Goal: Find specific page/section: Find specific page/section

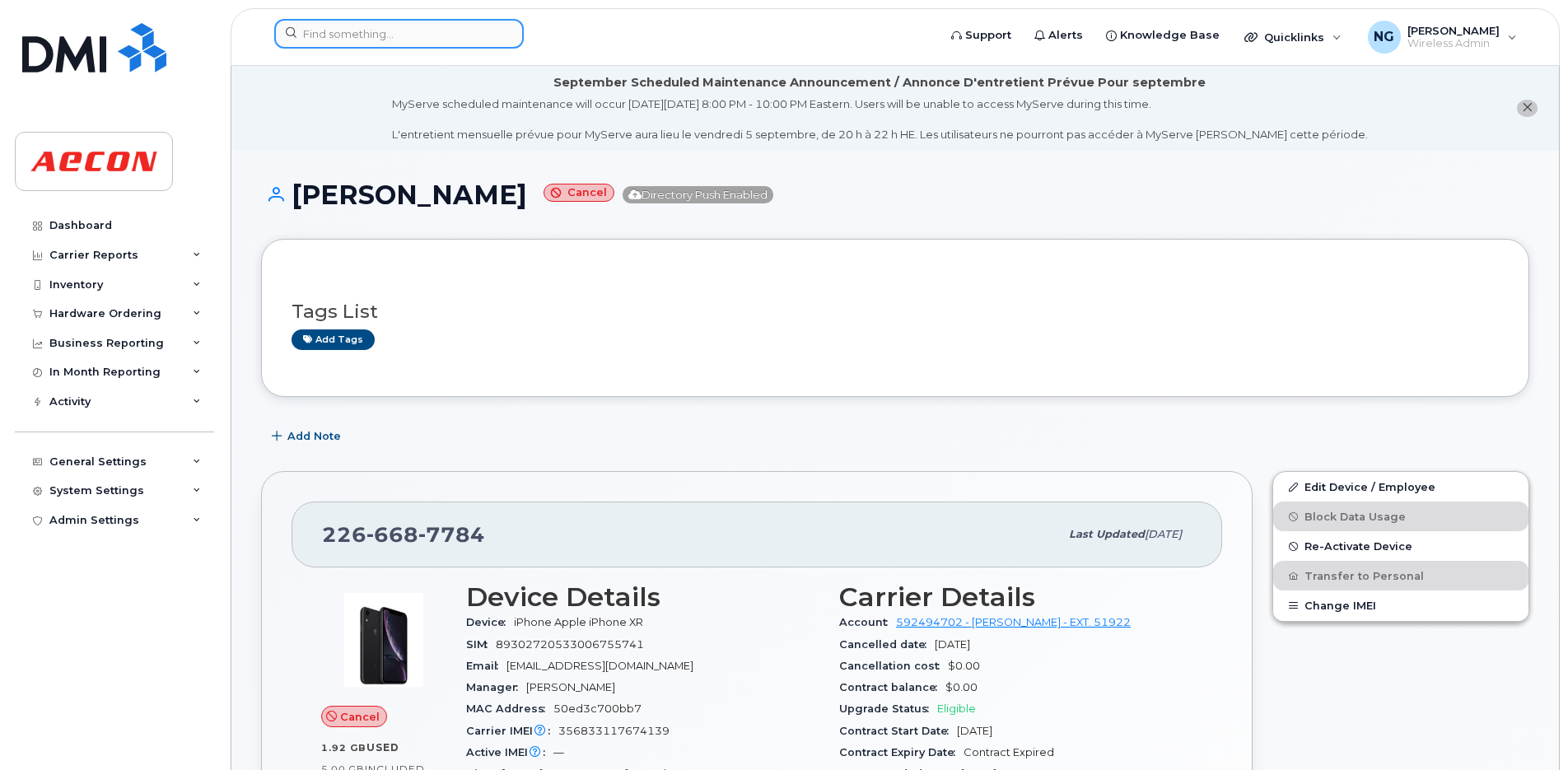
click at [387, 26] on input at bounding box center [399, 33] width 249 height 30
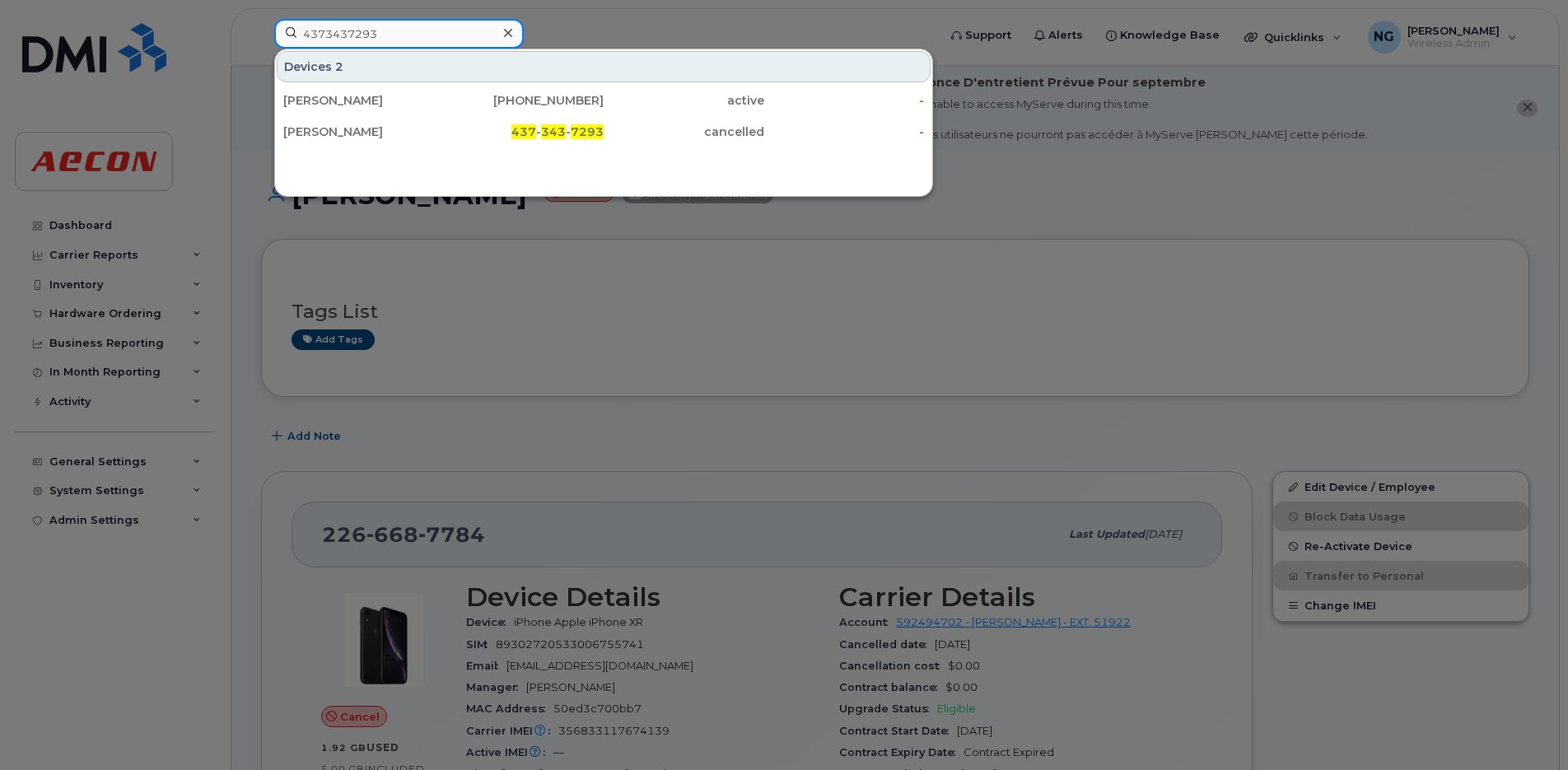
type input "4373437293"
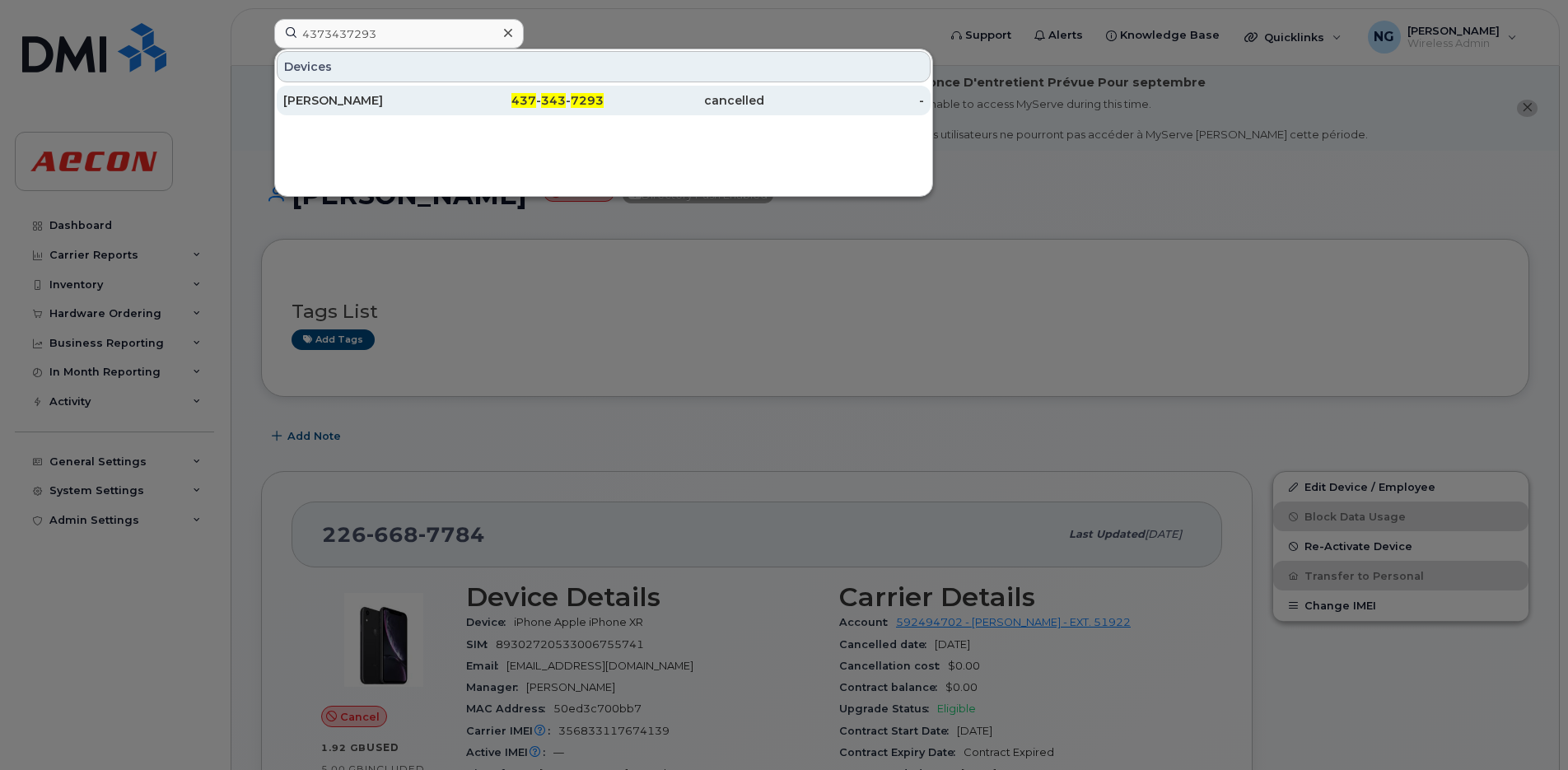
click at [485, 98] on div "437 - 343 - 7293" at bounding box center [524, 100] width 161 height 16
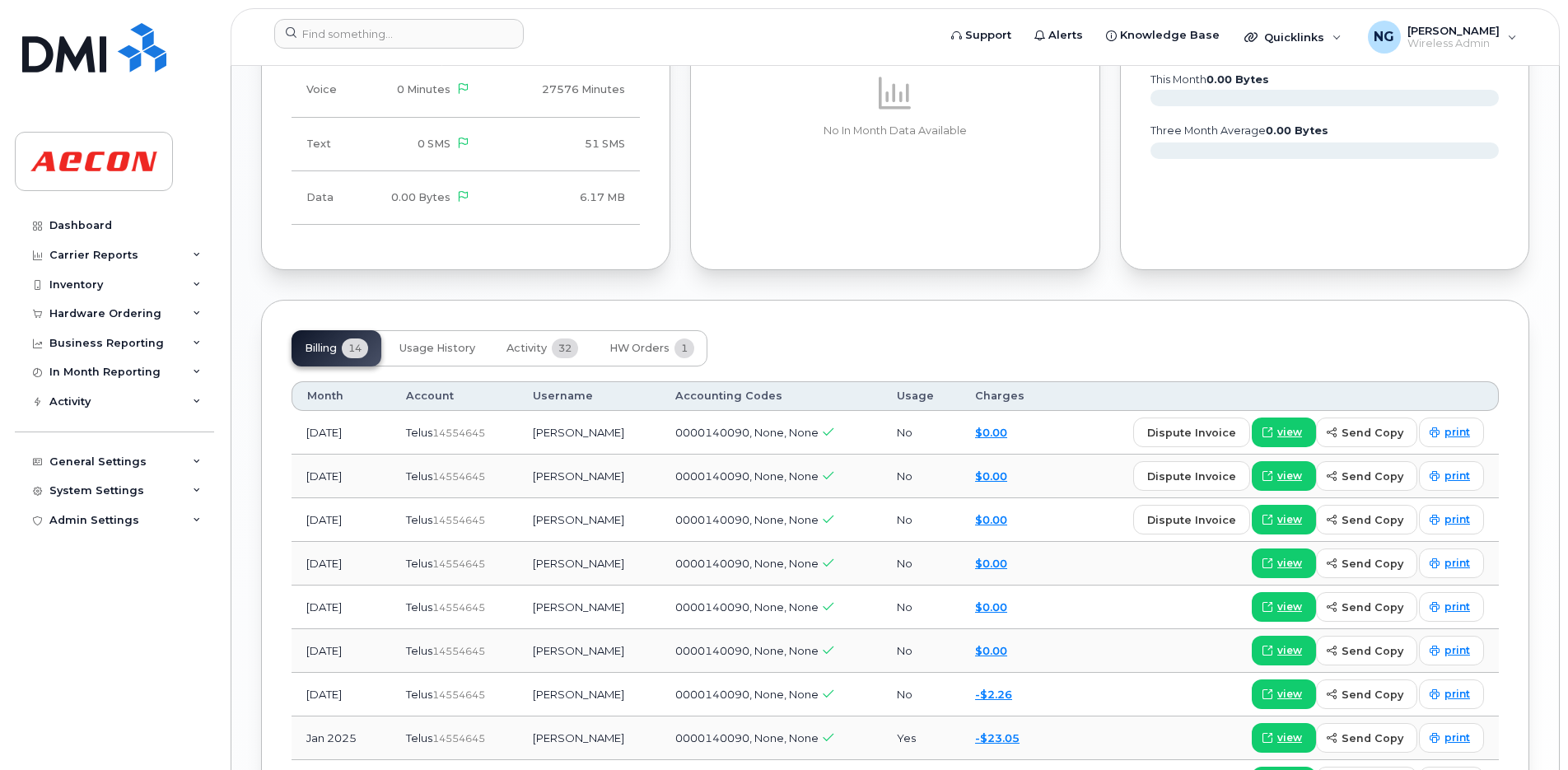
scroll to position [1750, 0]
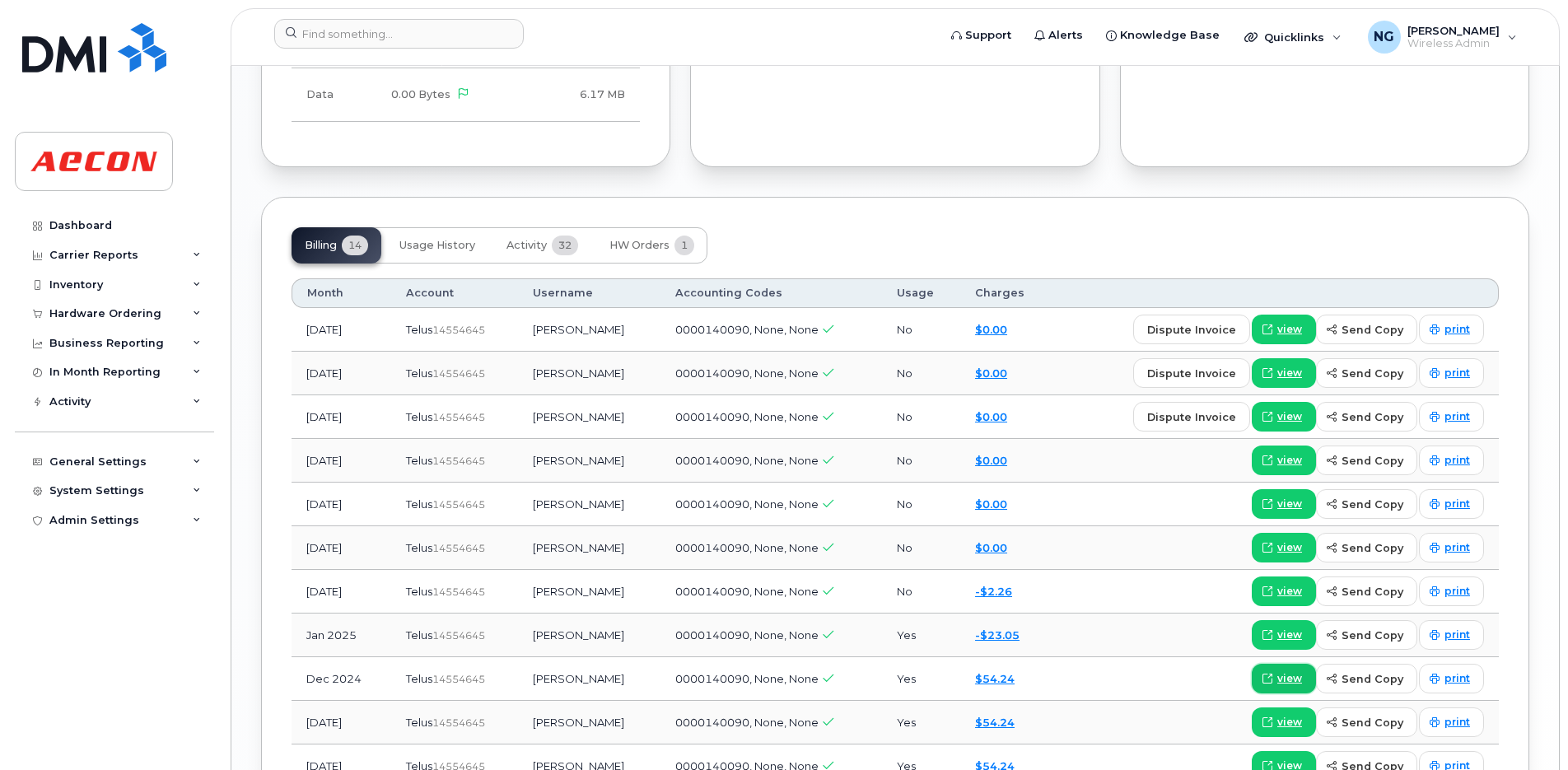
click at [1291, 673] on span "view" at bounding box center [1289, 679] width 25 height 15
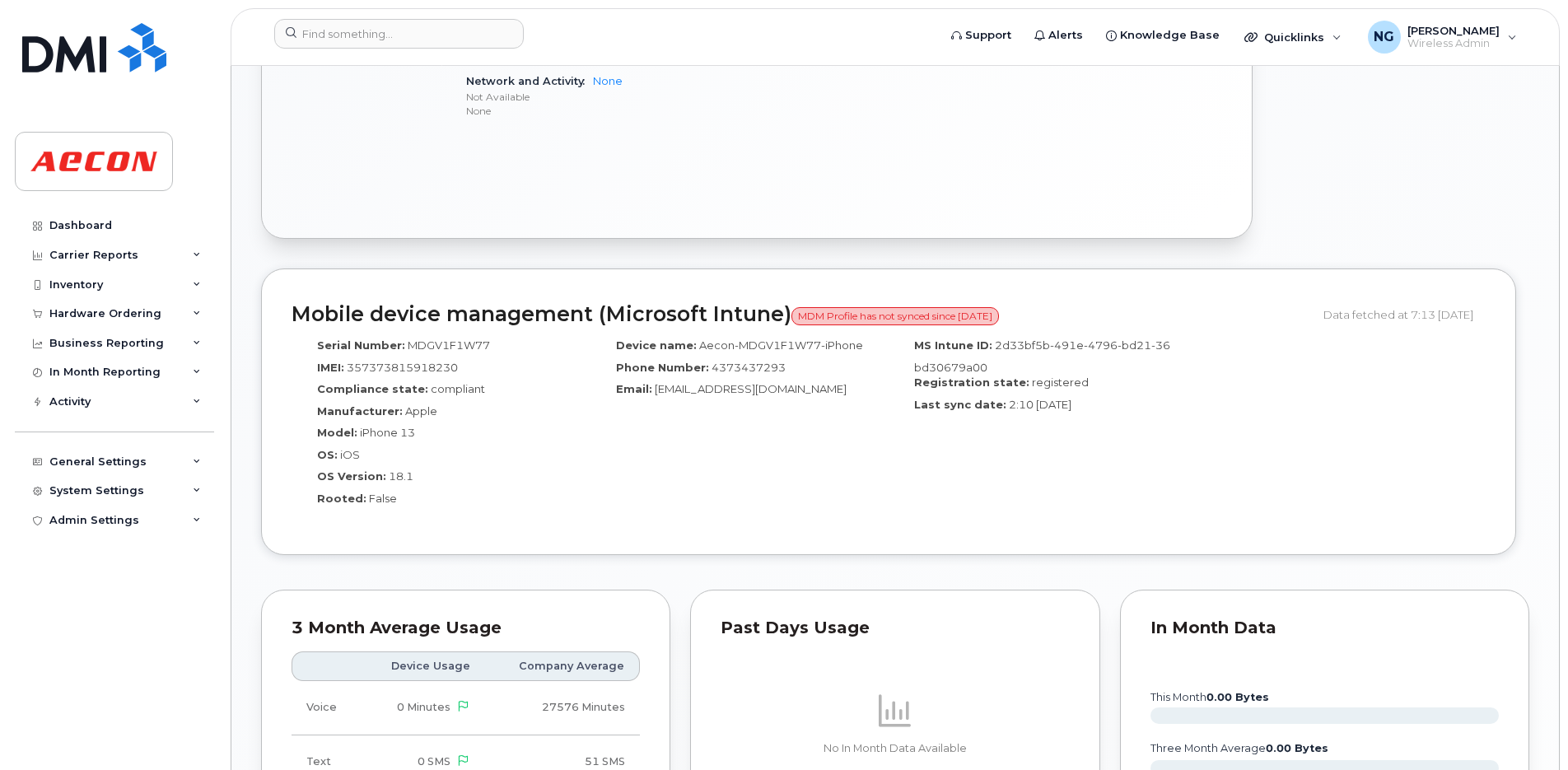
scroll to position [411, 0]
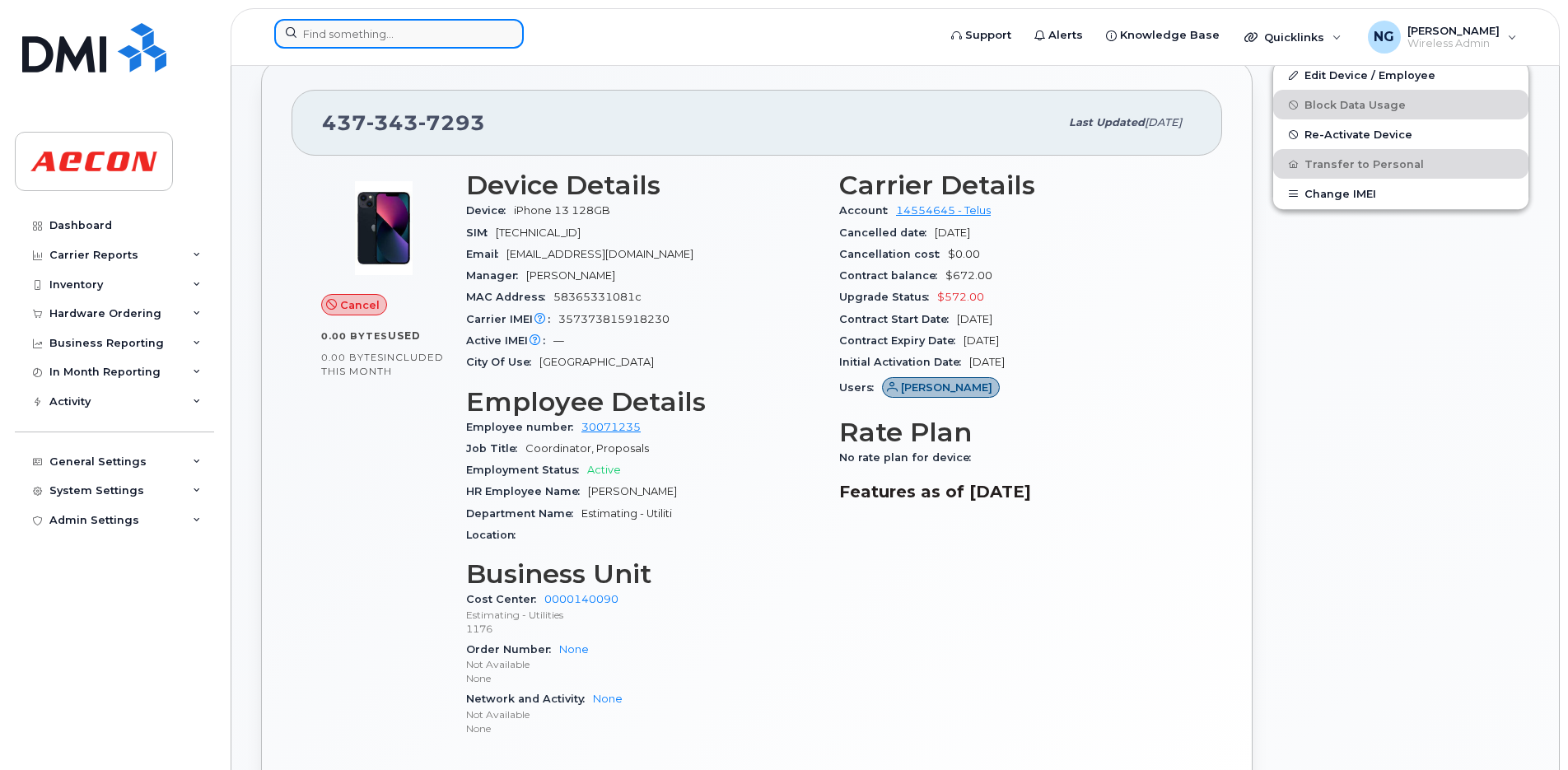
click at [372, 29] on input at bounding box center [399, 33] width 249 height 30
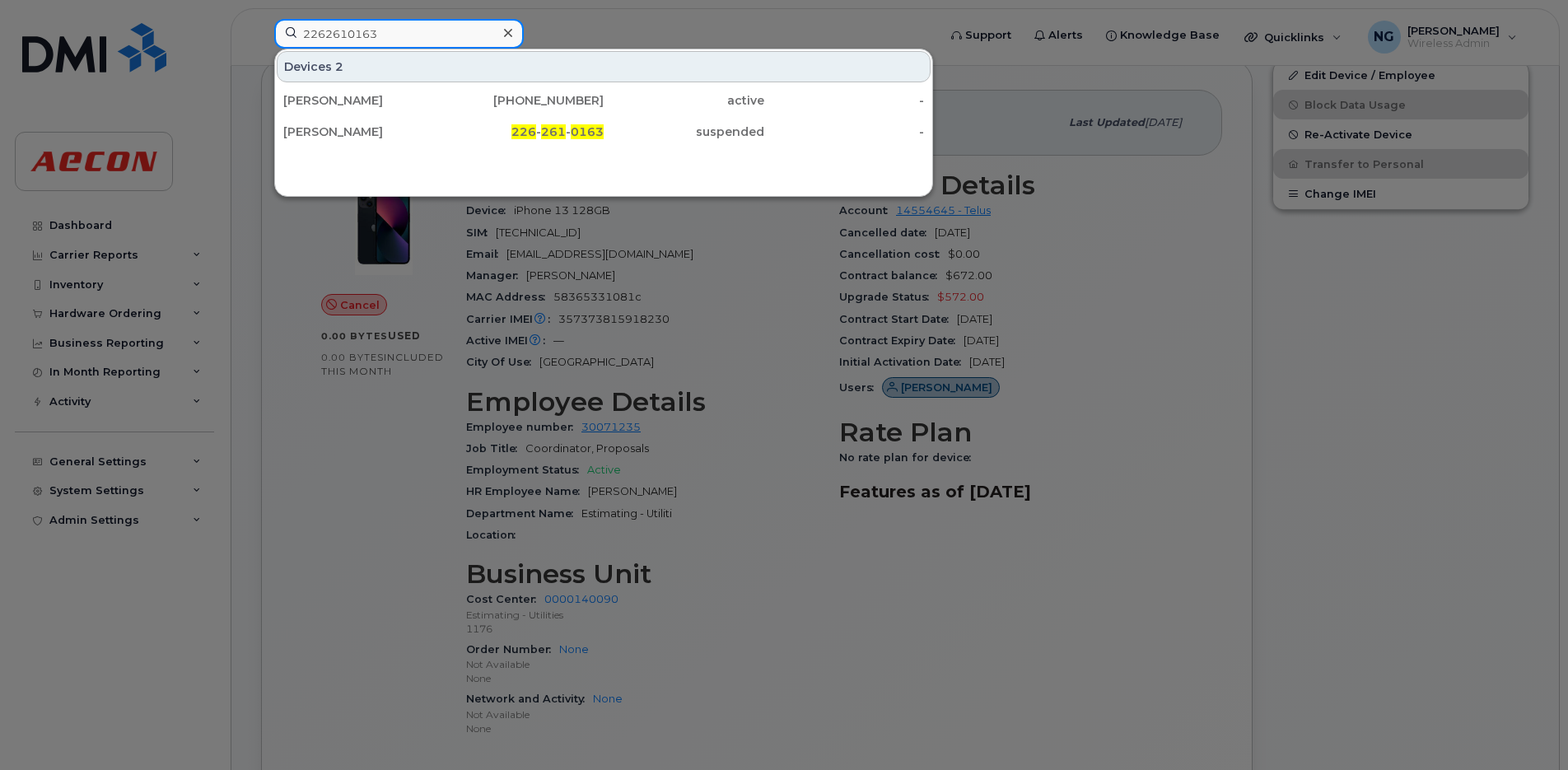
type input "2262610163"
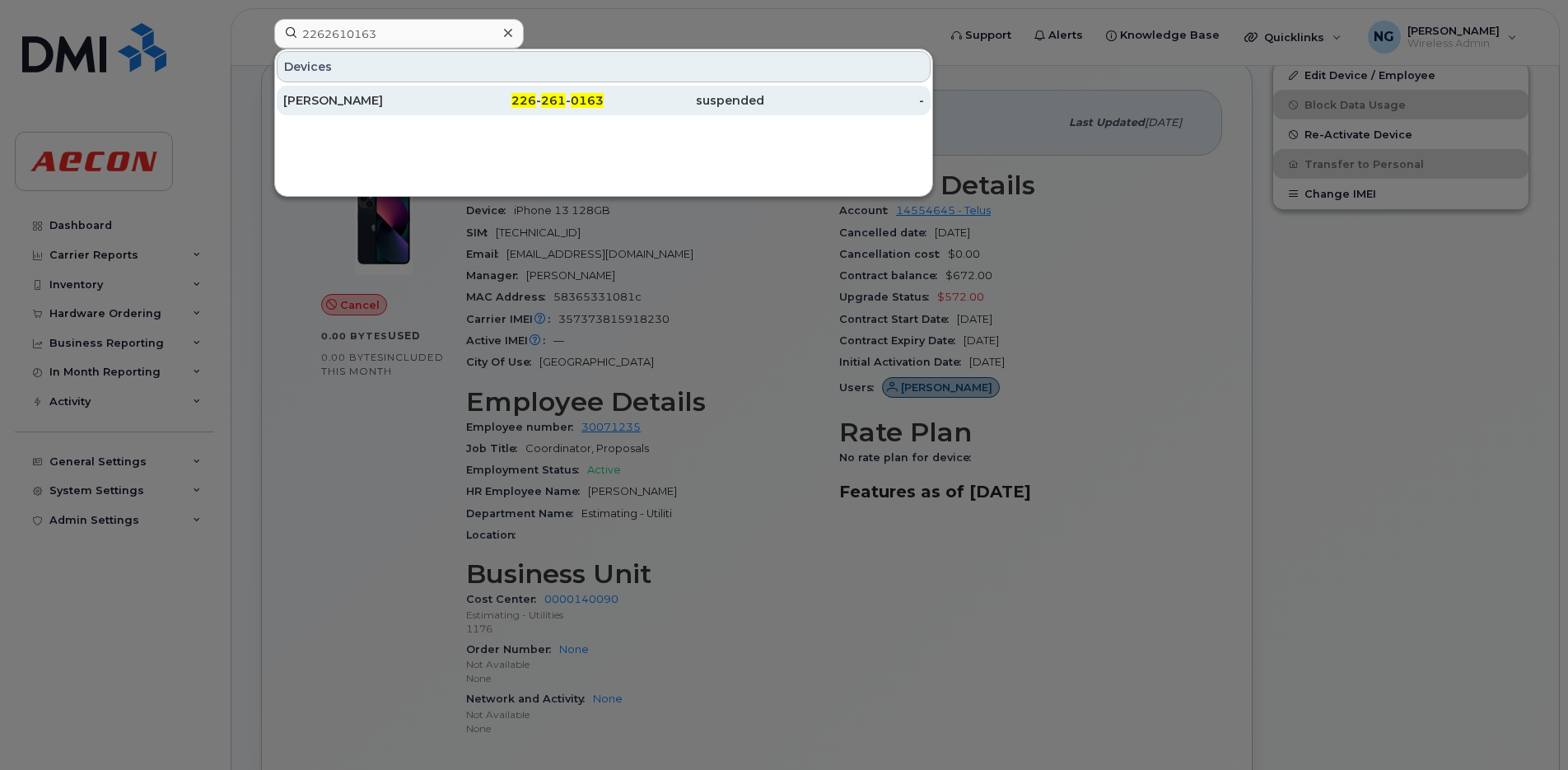
click at [603, 91] on div "226 - 261 - 0163" at bounding box center [684, 100] width 161 height 30
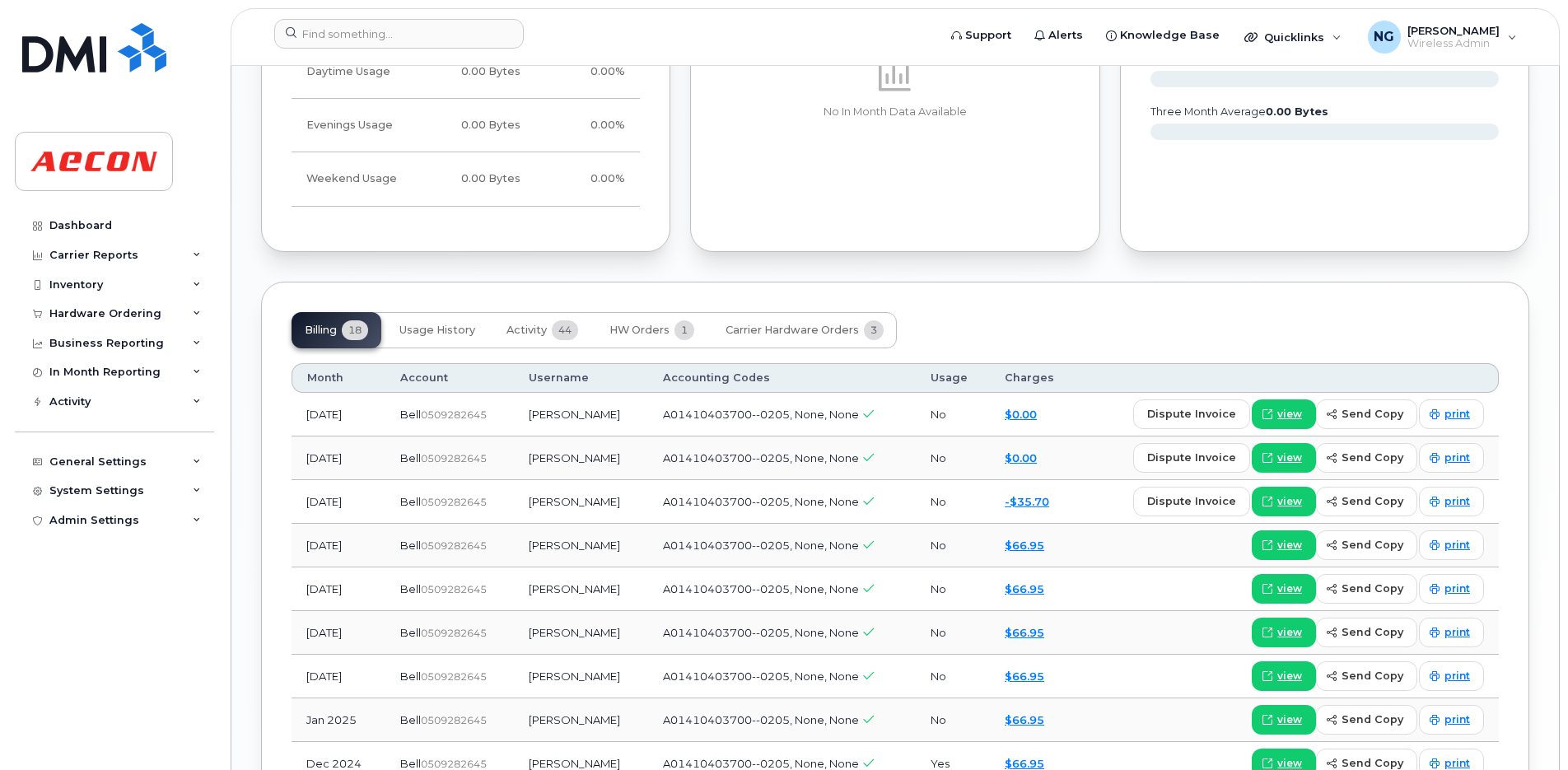
scroll to position [1956, 0]
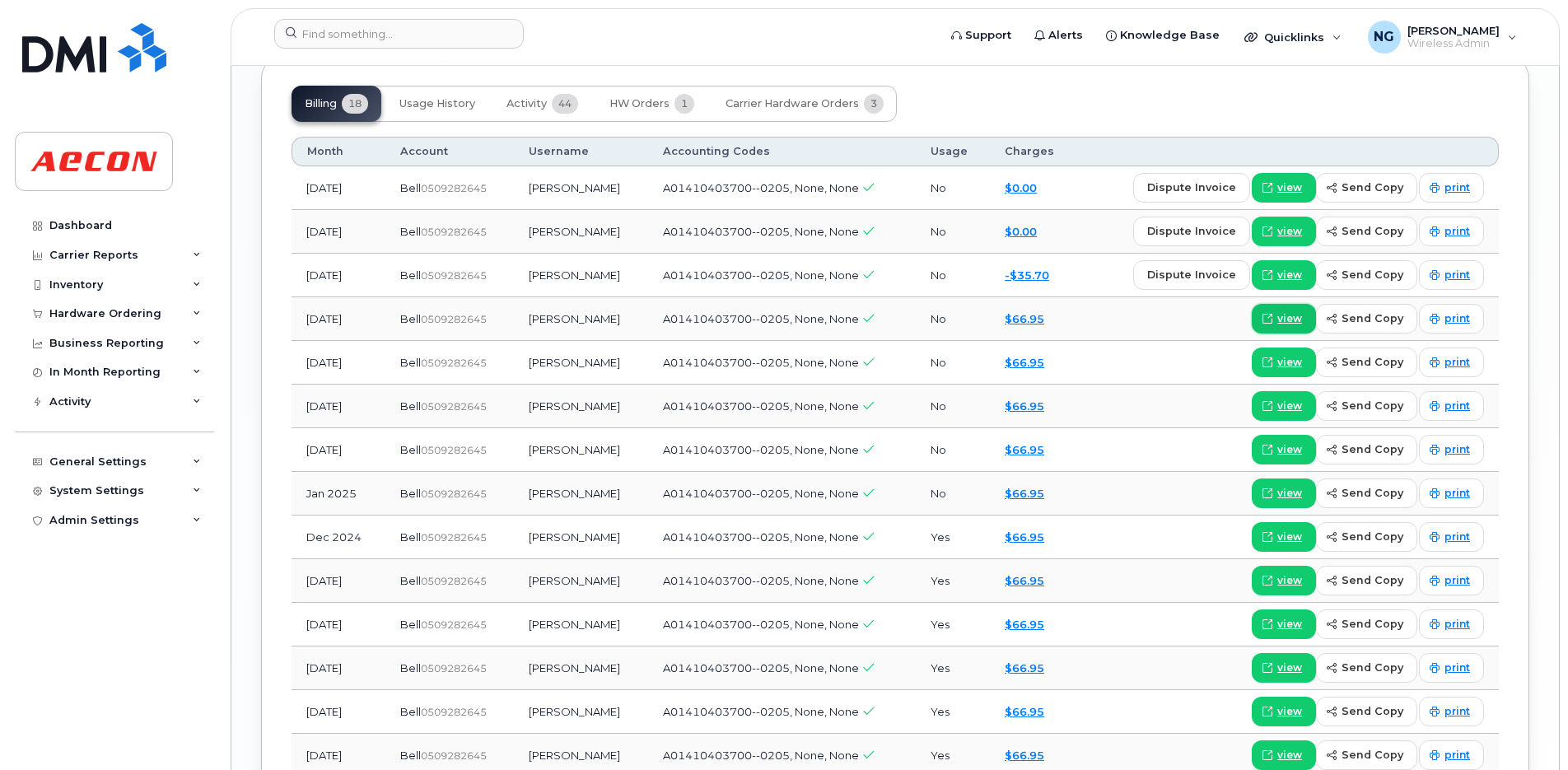
click at [1302, 316] on span "view" at bounding box center [1289, 318] width 25 height 15
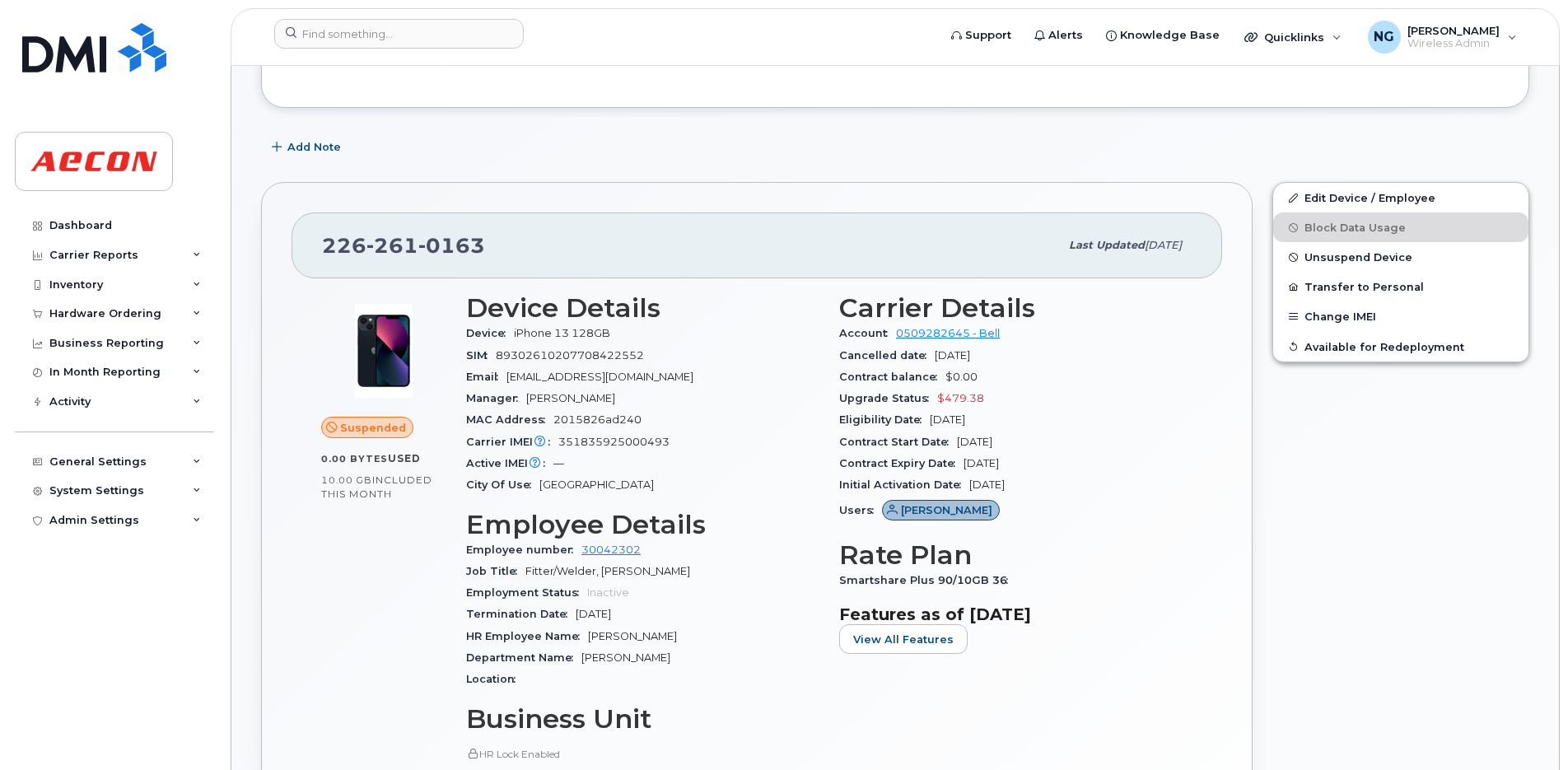
scroll to position [411, 0]
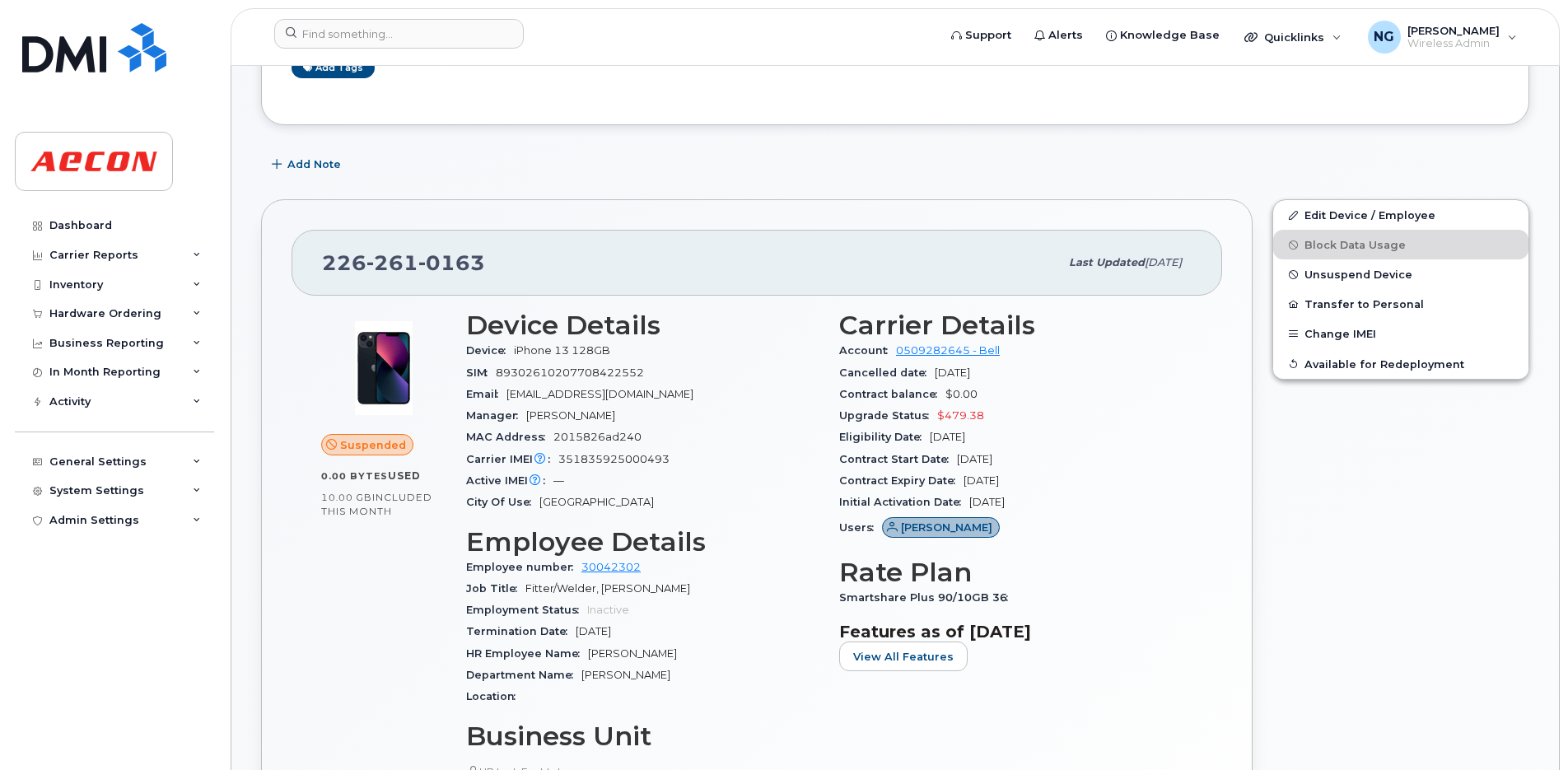
click at [934, 636] on h3 "Features as of Aug 01, 2025" at bounding box center [1015, 631] width 353 height 20
drag, startPoint x: 835, startPoint y: 592, endPoint x: 1016, endPoint y: 591, distance: 181.0
click at [1016, 591] on div "Carrier Details Account 0509282645 - Bell Cancelled date Aug 31, 2025 Contract …" at bounding box center [1015, 650] width 373 height 700
drag, startPoint x: 1016, startPoint y: 591, endPoint x: 922, endPoint y: 582, distance: 94.4
drag, startPoint x: 922, startPoint y: 582, endPoint x: 901, endPoint y: 611, distance: 35.8
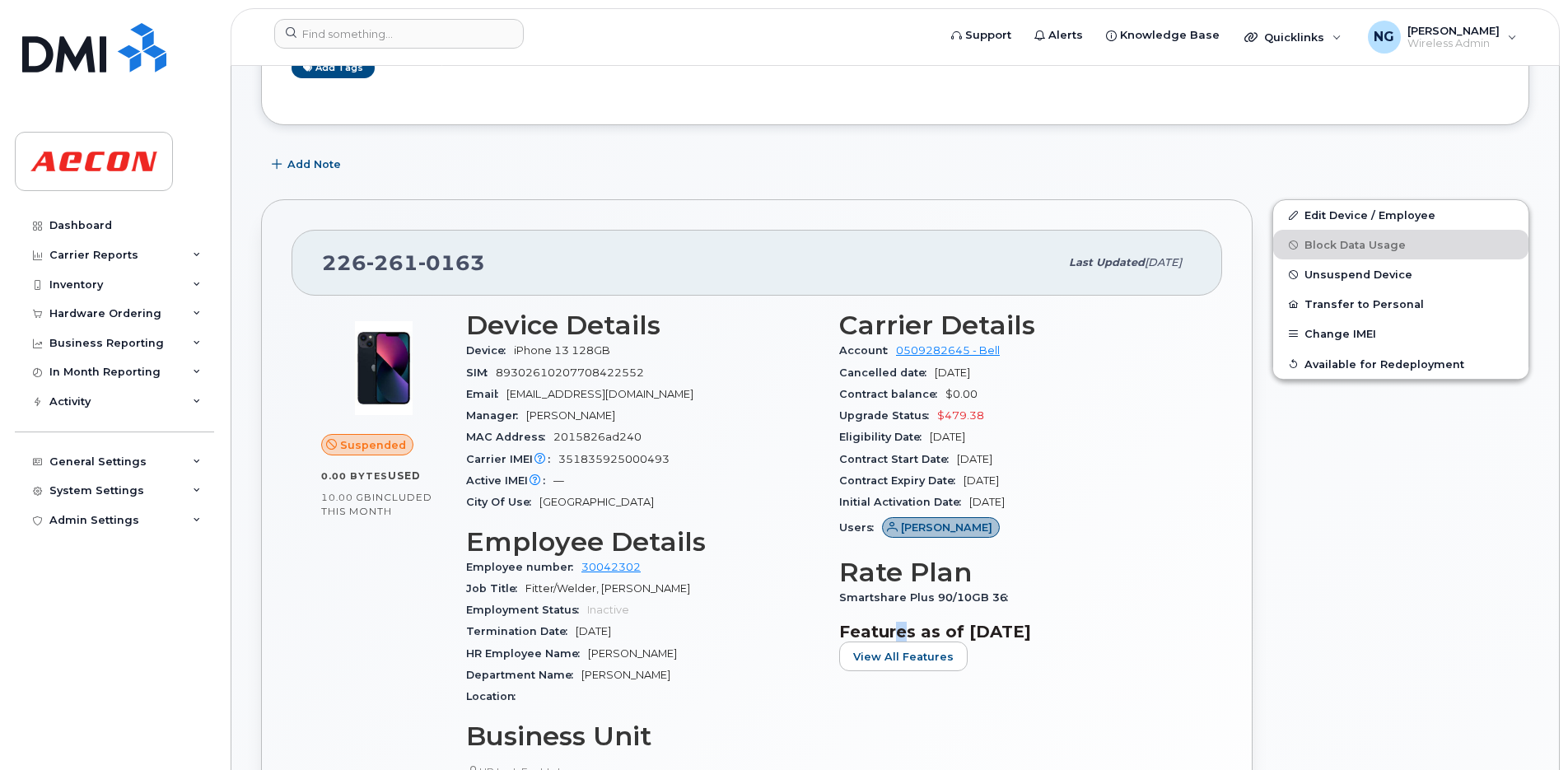
click at [901, 611] on div "Carrier Details Account 0509282645 - Bell Cancelled date Aug 31, 2025 Contract …" at bounding box center [1015, 650] width 373 height 700
drag, startPoint x: 901, startPoint y: 611, endPoint x: 1001, endPoint y: 599, distance: 100.7
click at [1001, 599] on span "Smartshare Plus 90/10GB 36" at bounding box center [927, 597] width 177 height 13
drag, startPoint x: 1001, startPoint y: 599, endPoint x: 986, endPoint y: 597, distance: 15.1
copy span "Smartshare Plus 90/10GB 36"
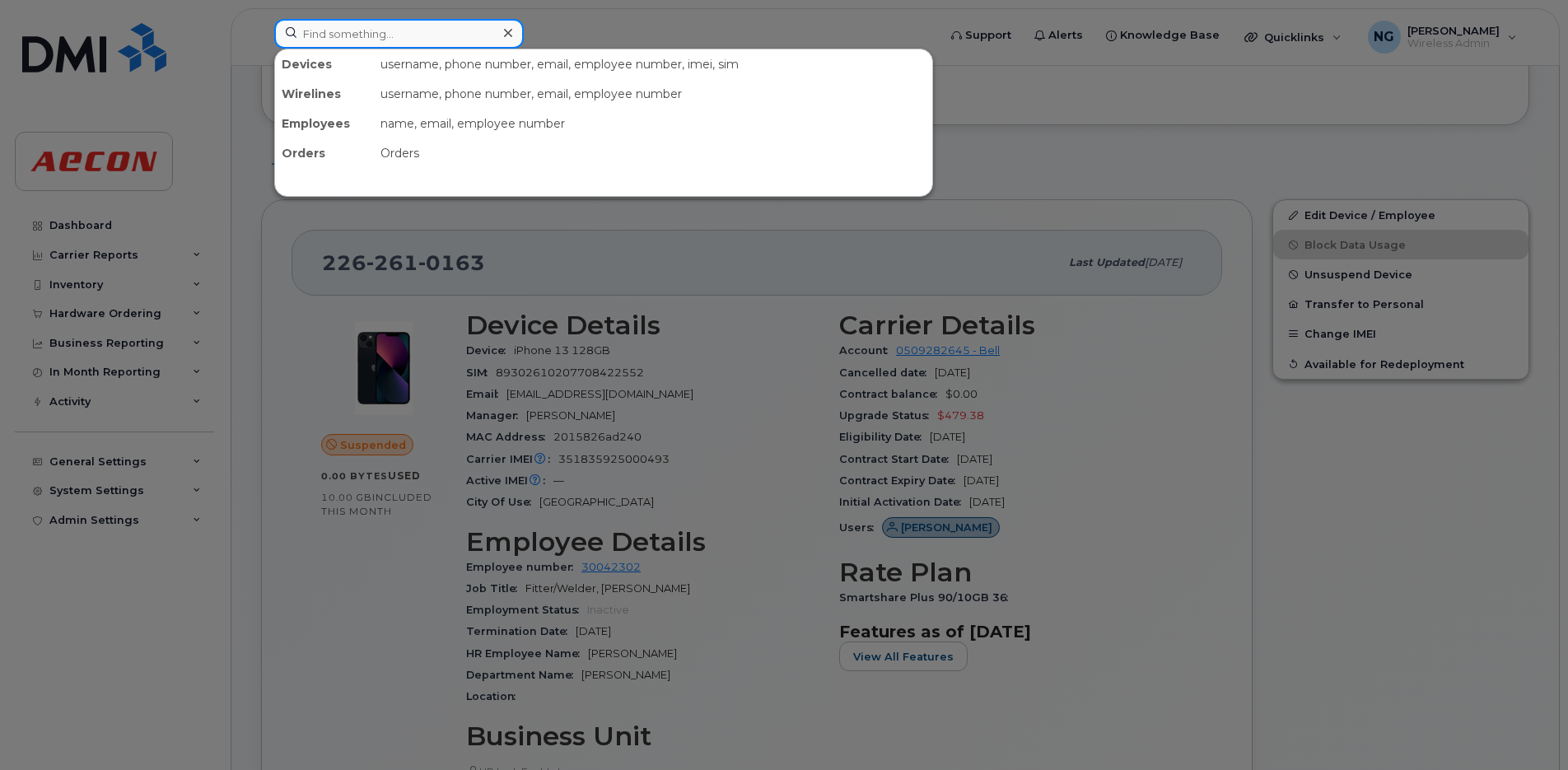
click at [417, 38] on input at bounding box center [399, 33] width 249 height 30
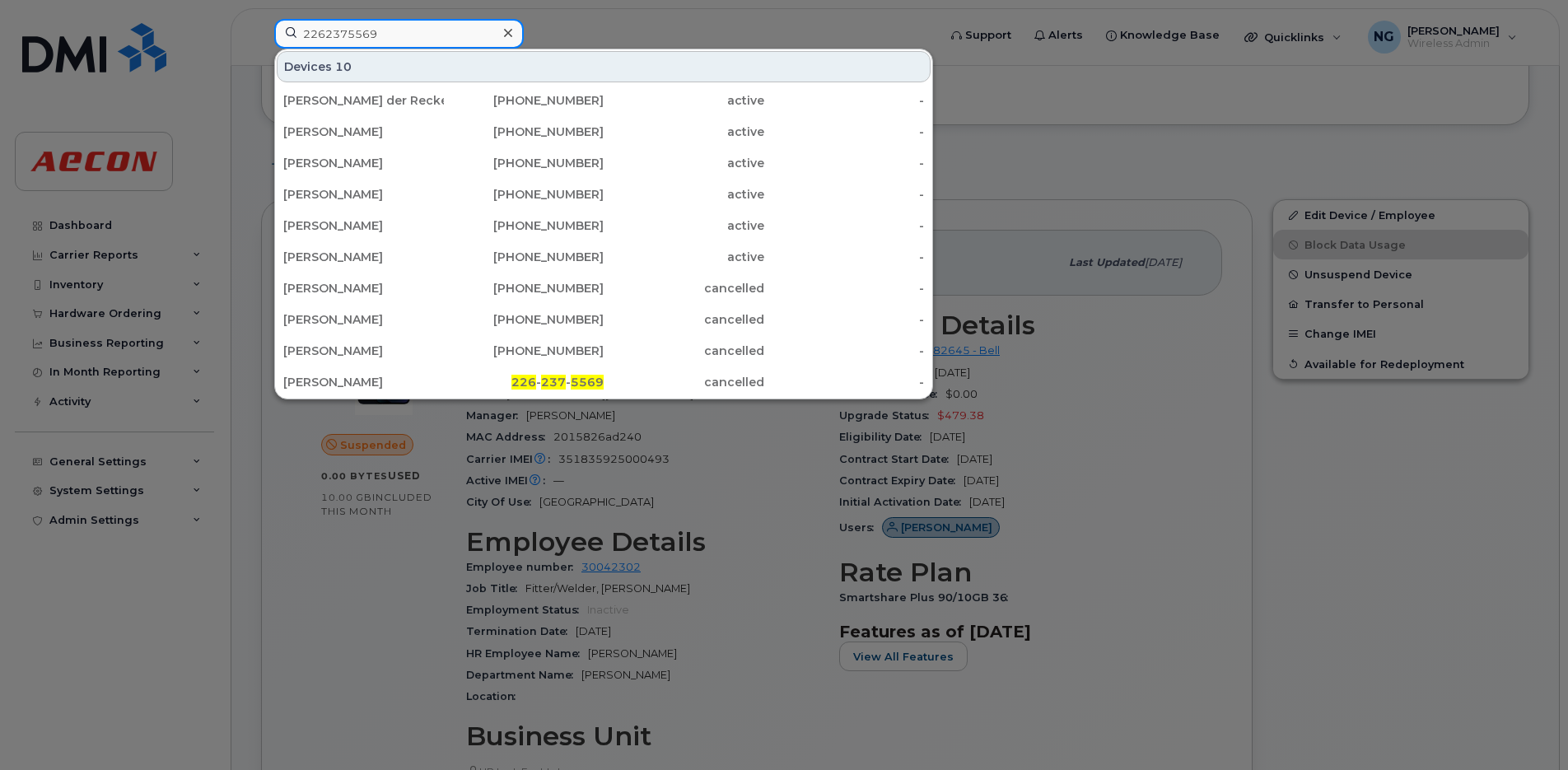
type input "2262375569"
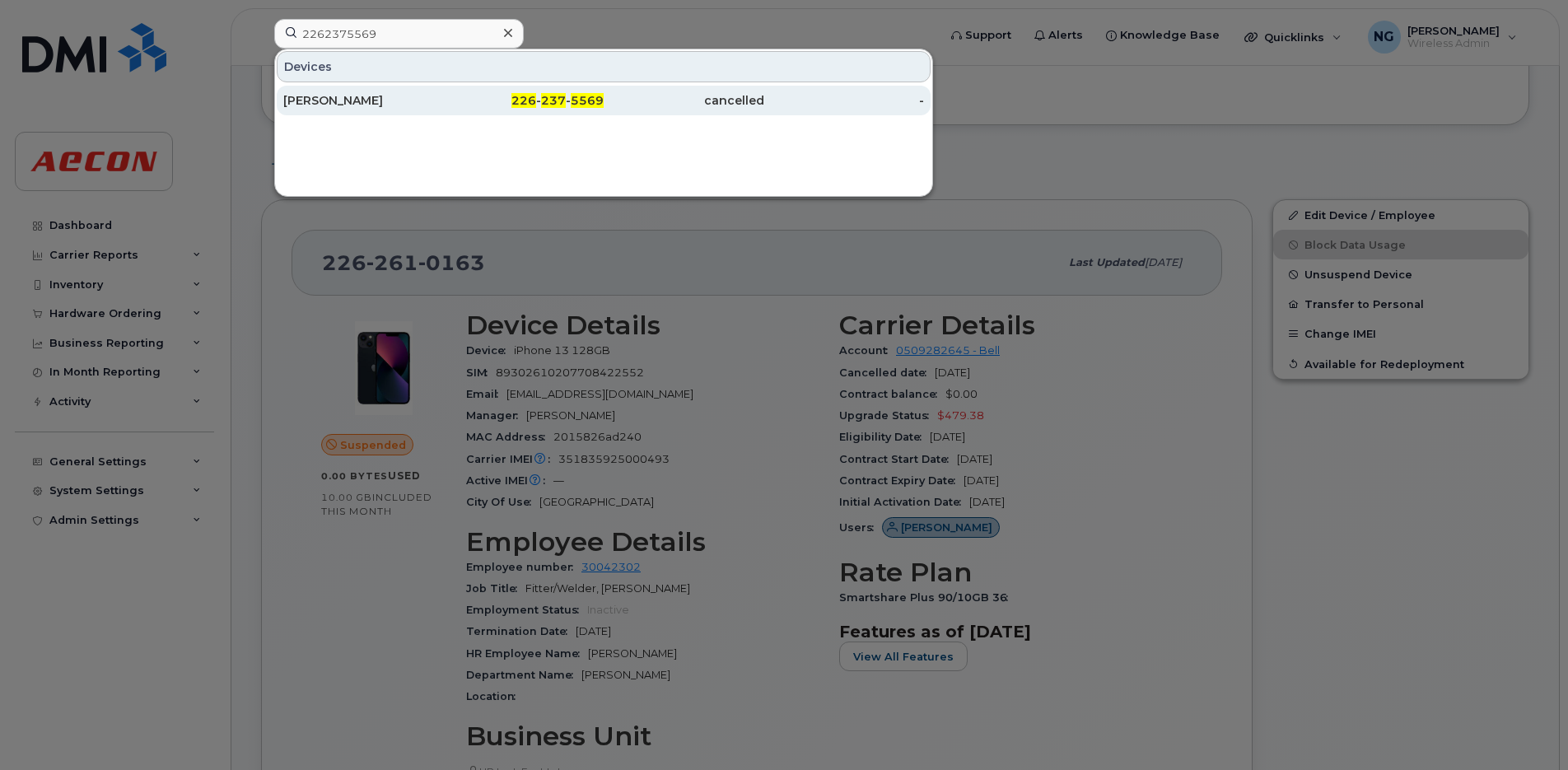
click at [551, 100] on span "237" at bounding box center [553, 100] width 25 height 15
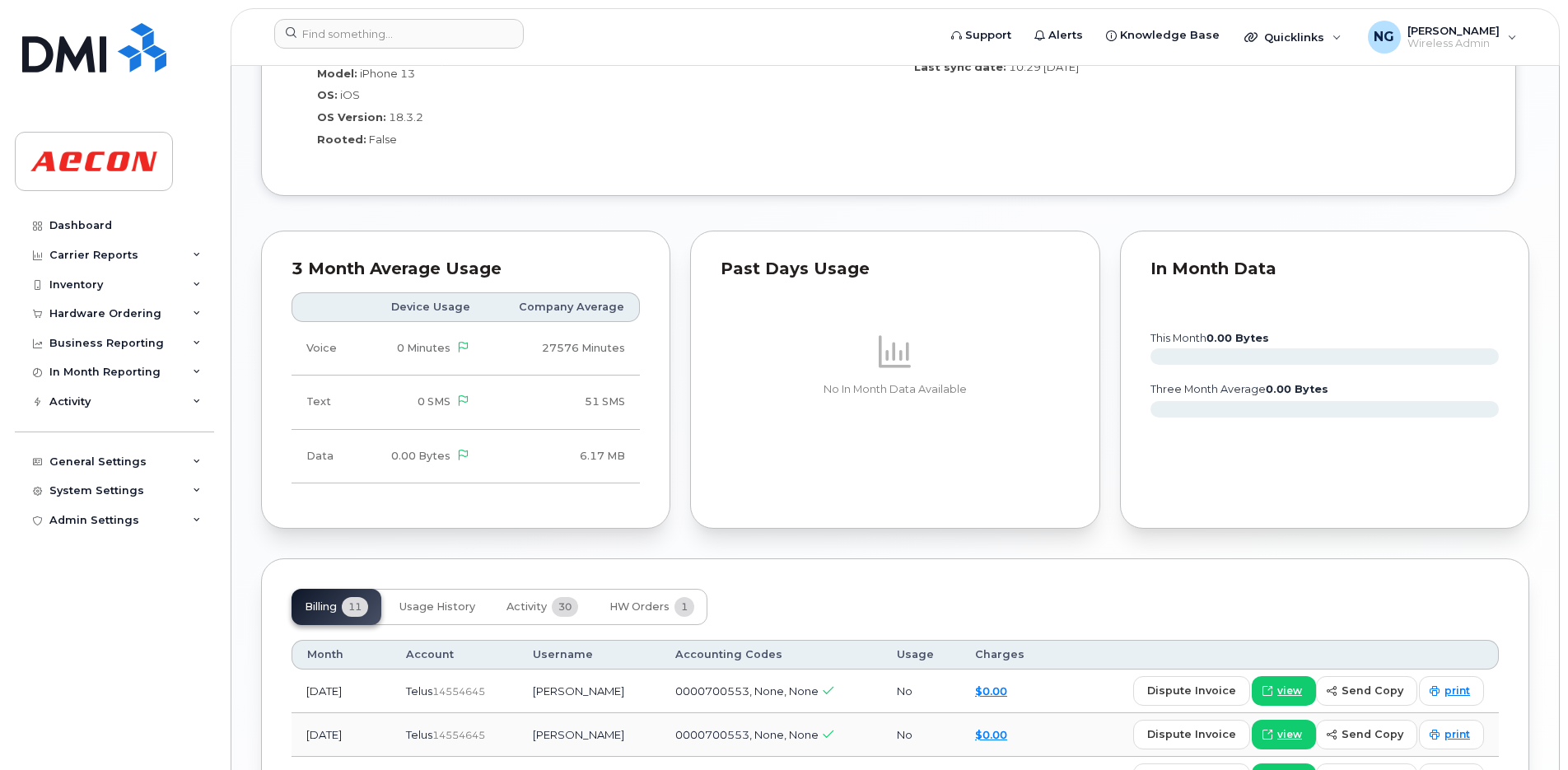
scroll to position [1632, 0]
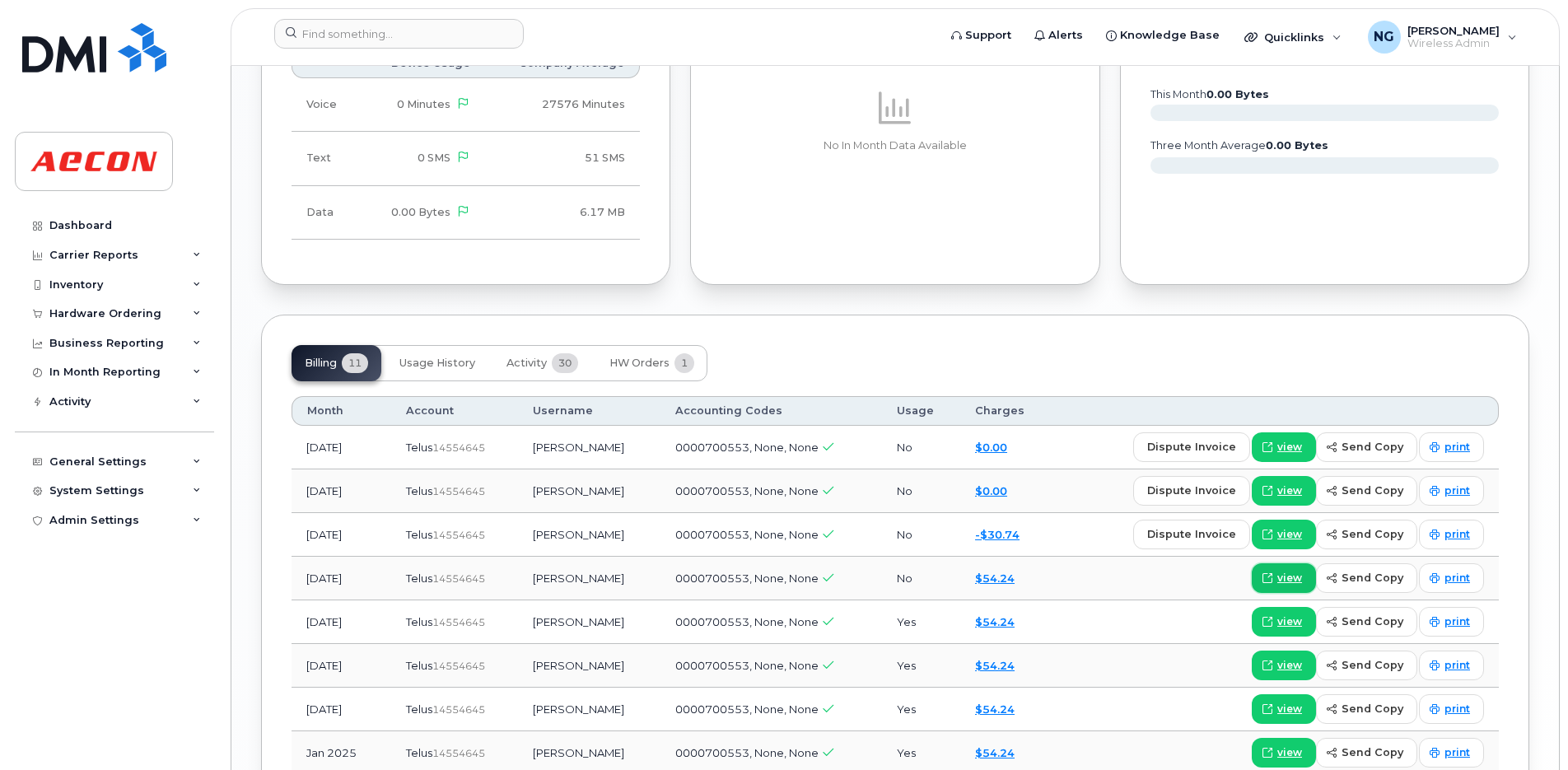
click at [1283, 577] on span "view" at bounding box center [1289, 578] width 25 height 15
click at [403, 37] on input at bounding box center [399, 33] width 249 height 30
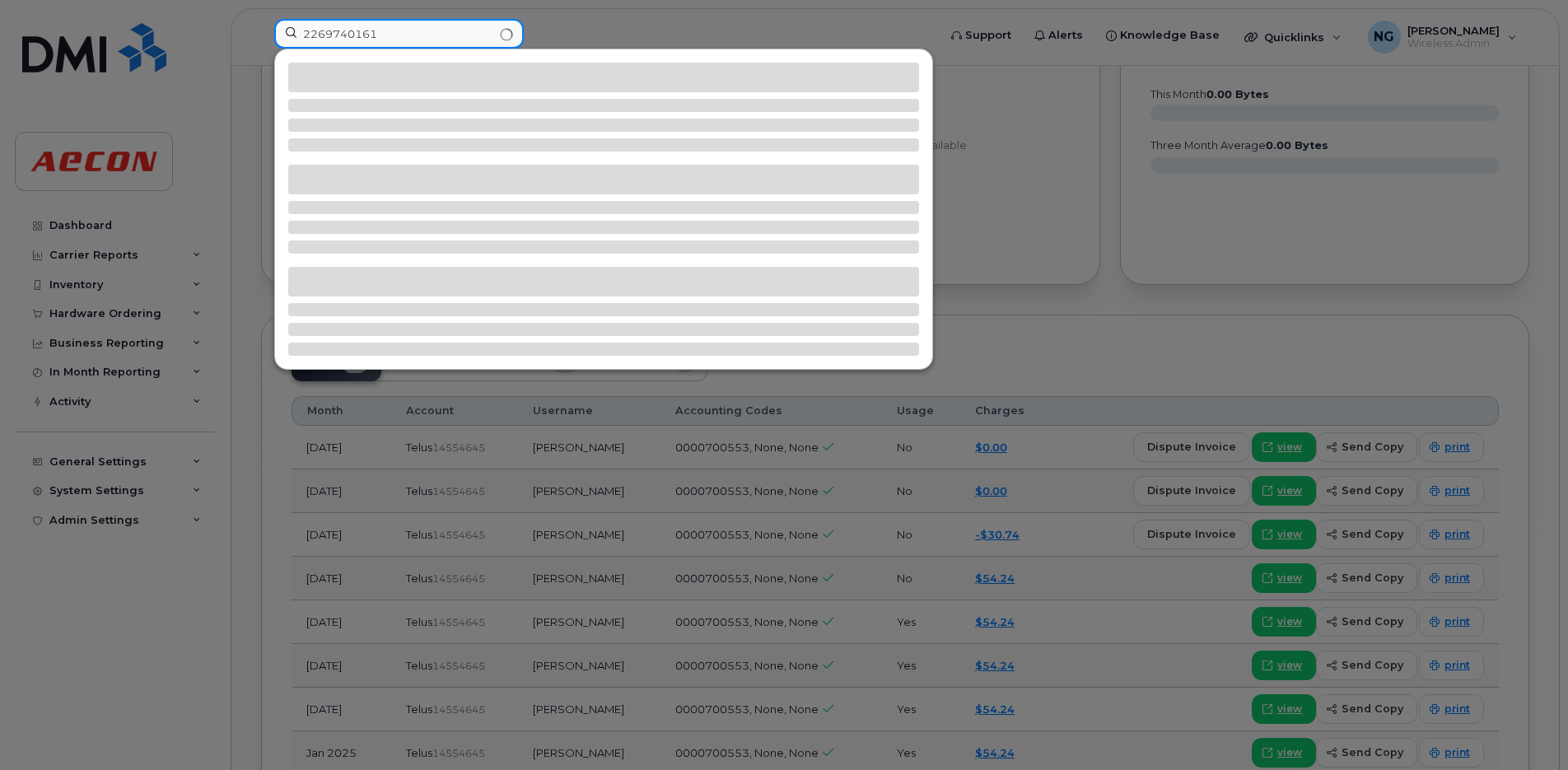
type input "2269740161"
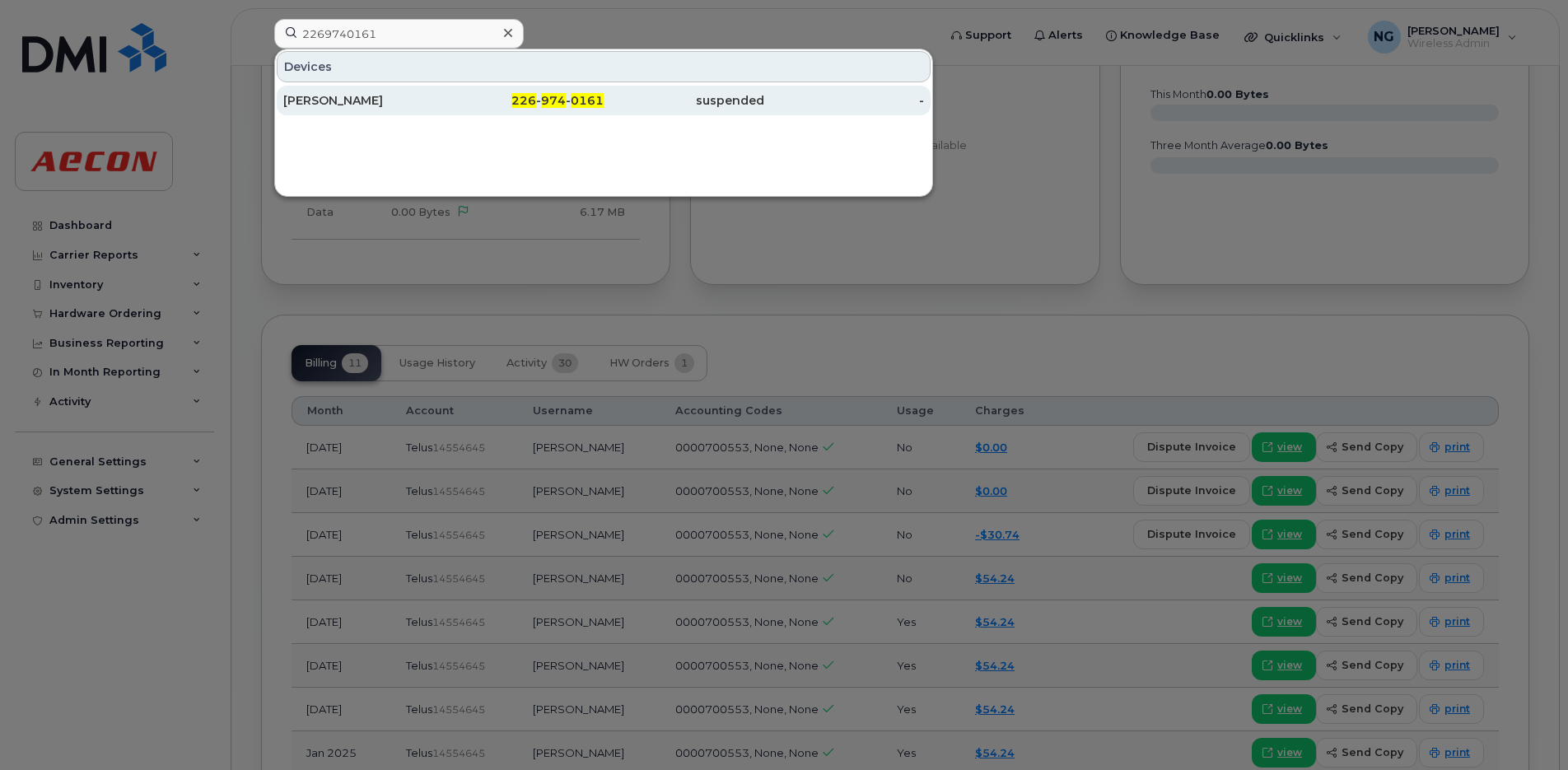
click at [552, 97] on span "974" at bounding box center [553, 100] width 25 height 15
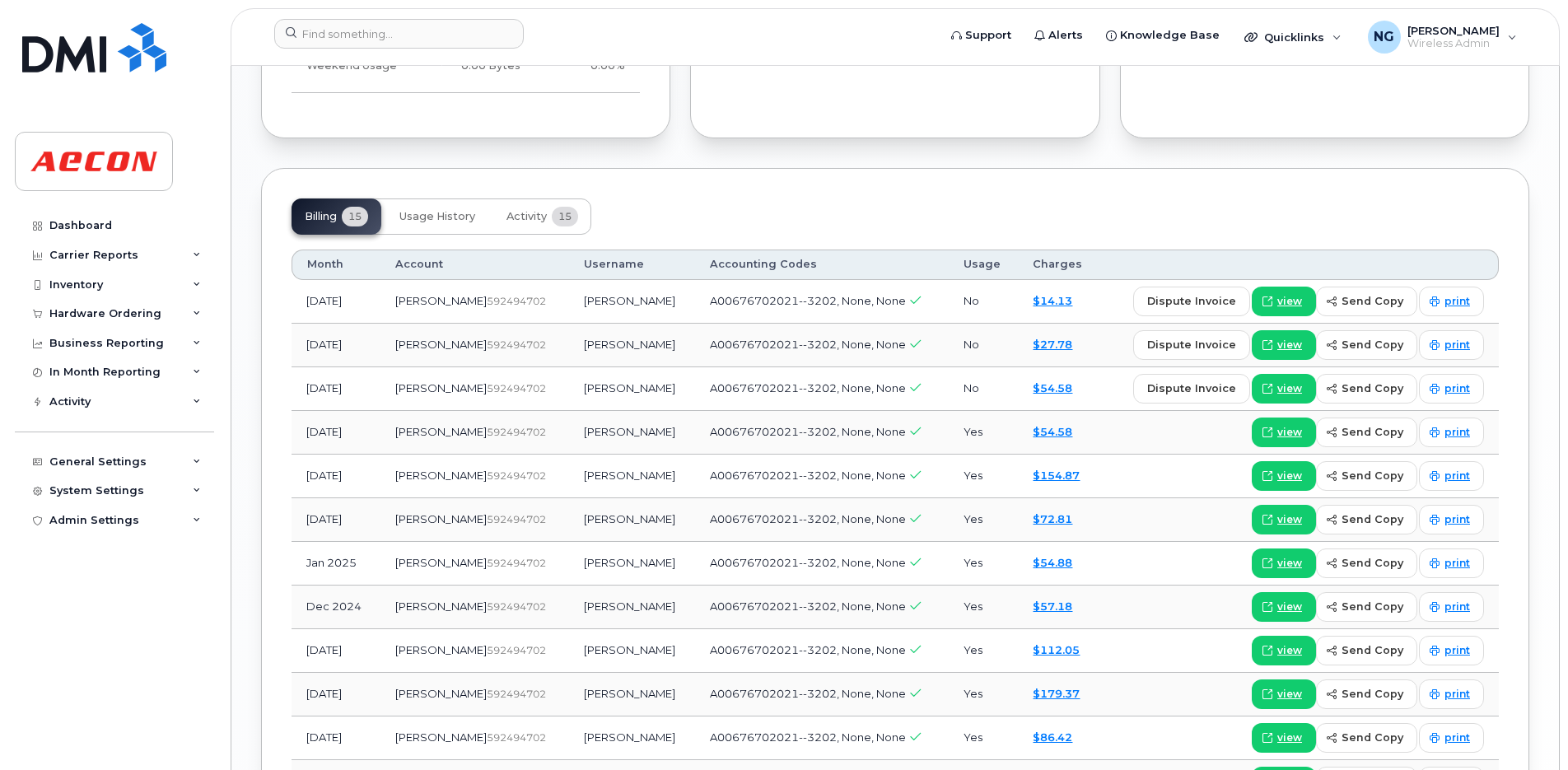
scroll to position [1544, 0]
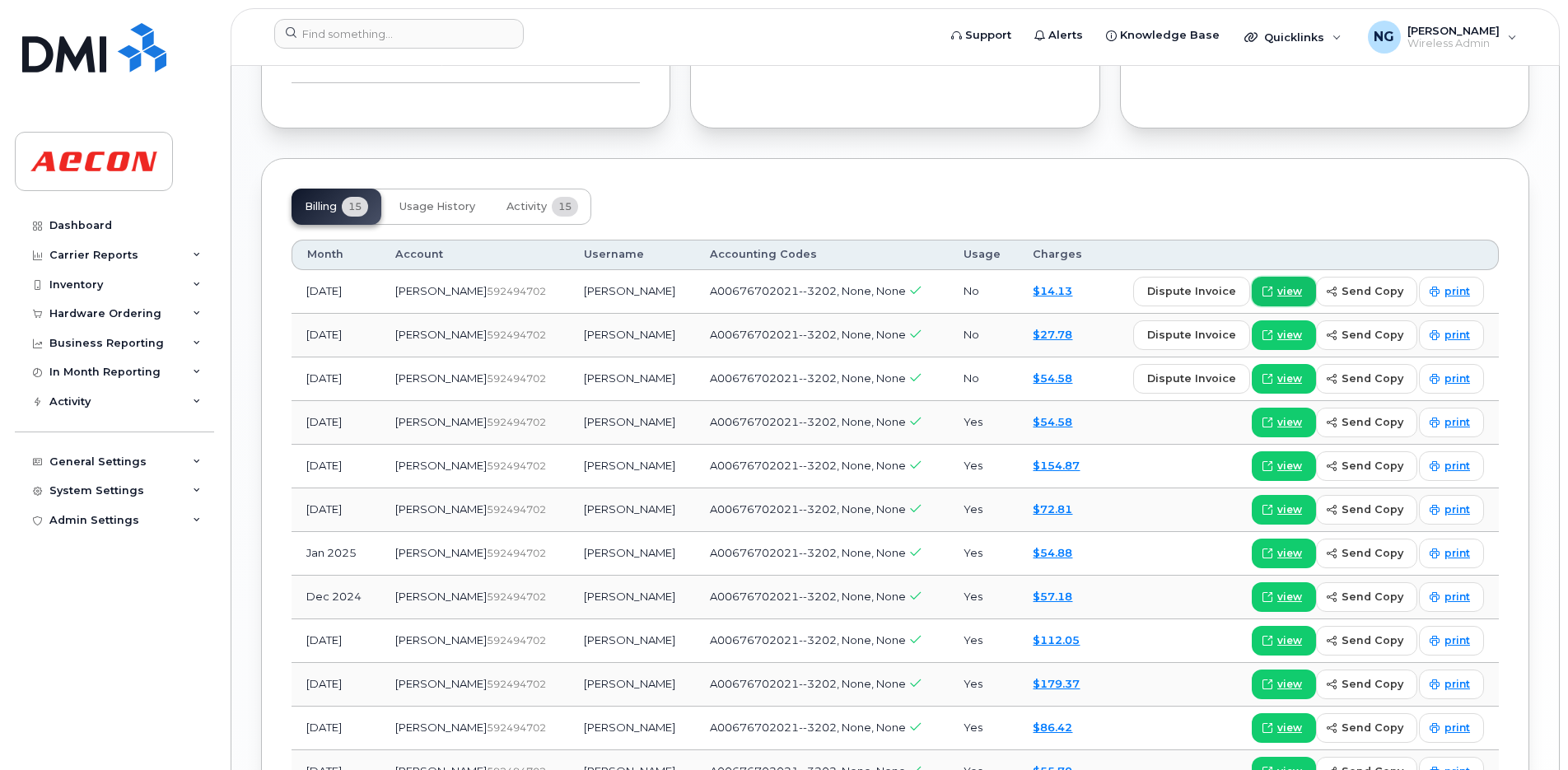
click at [1299, 284] on span "view" at bounding box center [1289, 292] width 25 height 15
click at [1054, 647] on div "$112.05" at bounding box center [1058, 639] width 53 height 15
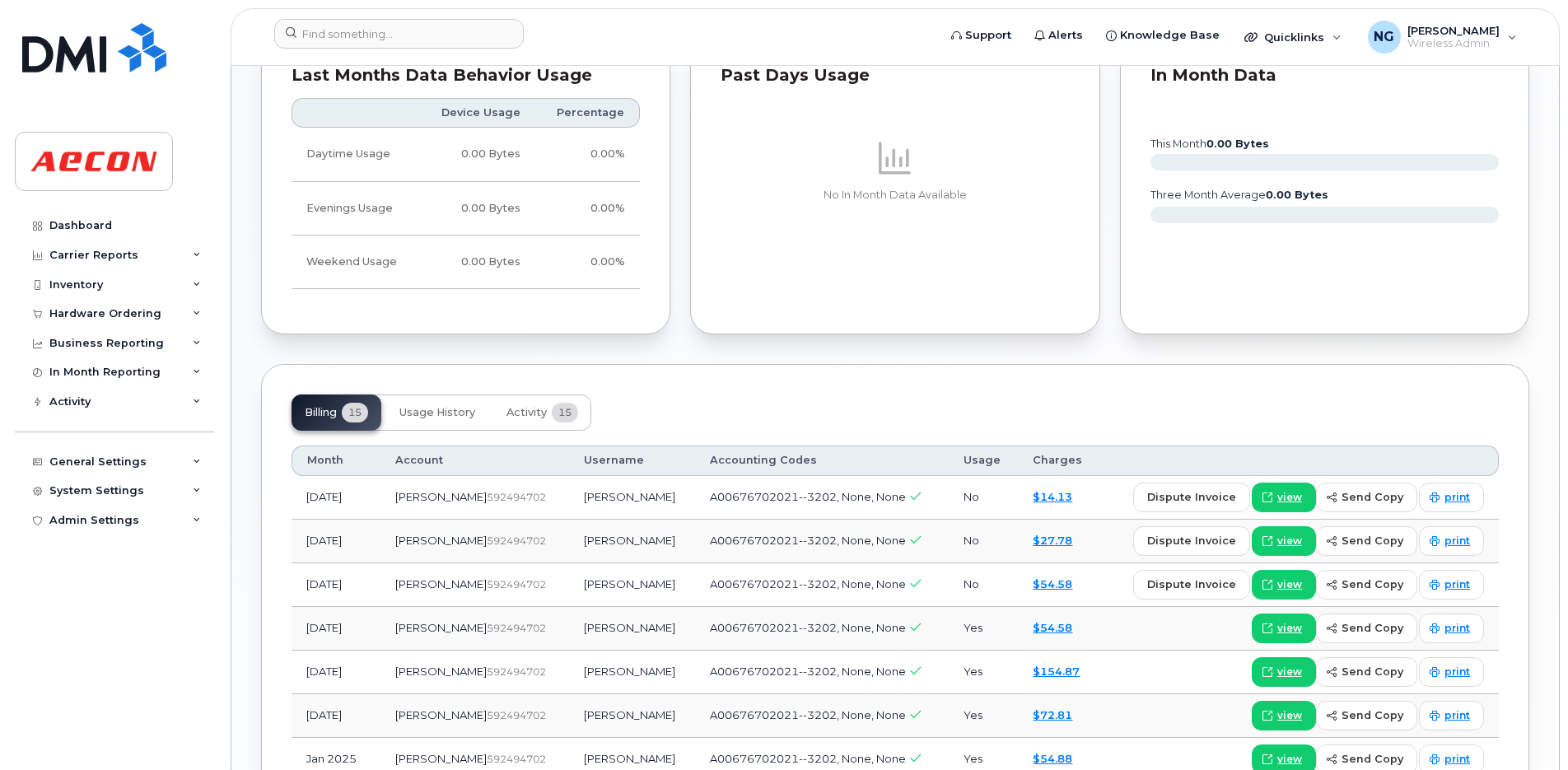
scroll to position [1647, 0]
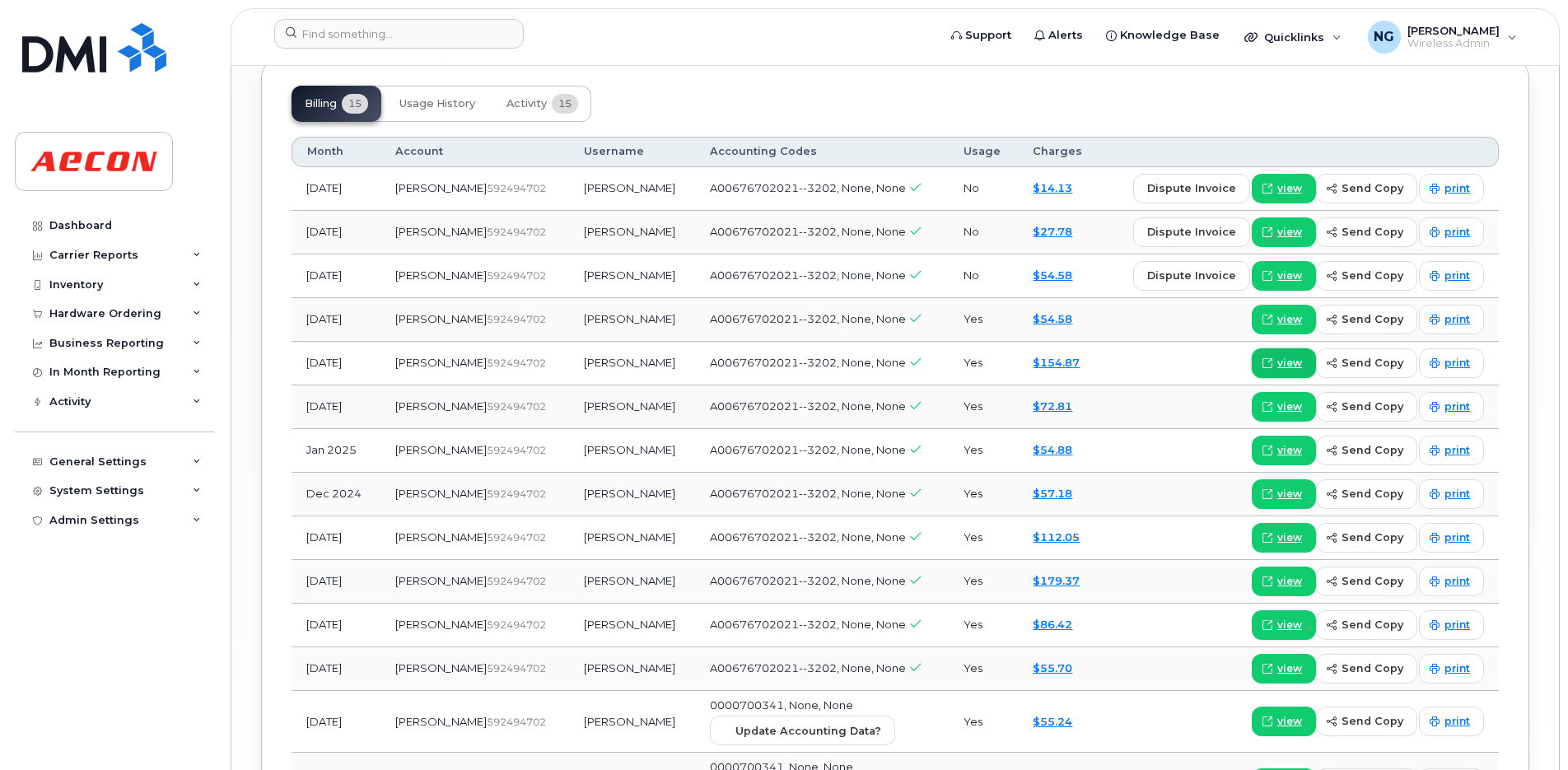
click at [1289, 358] on span "view" at bounding box center [1289, 363] width 25 height 15
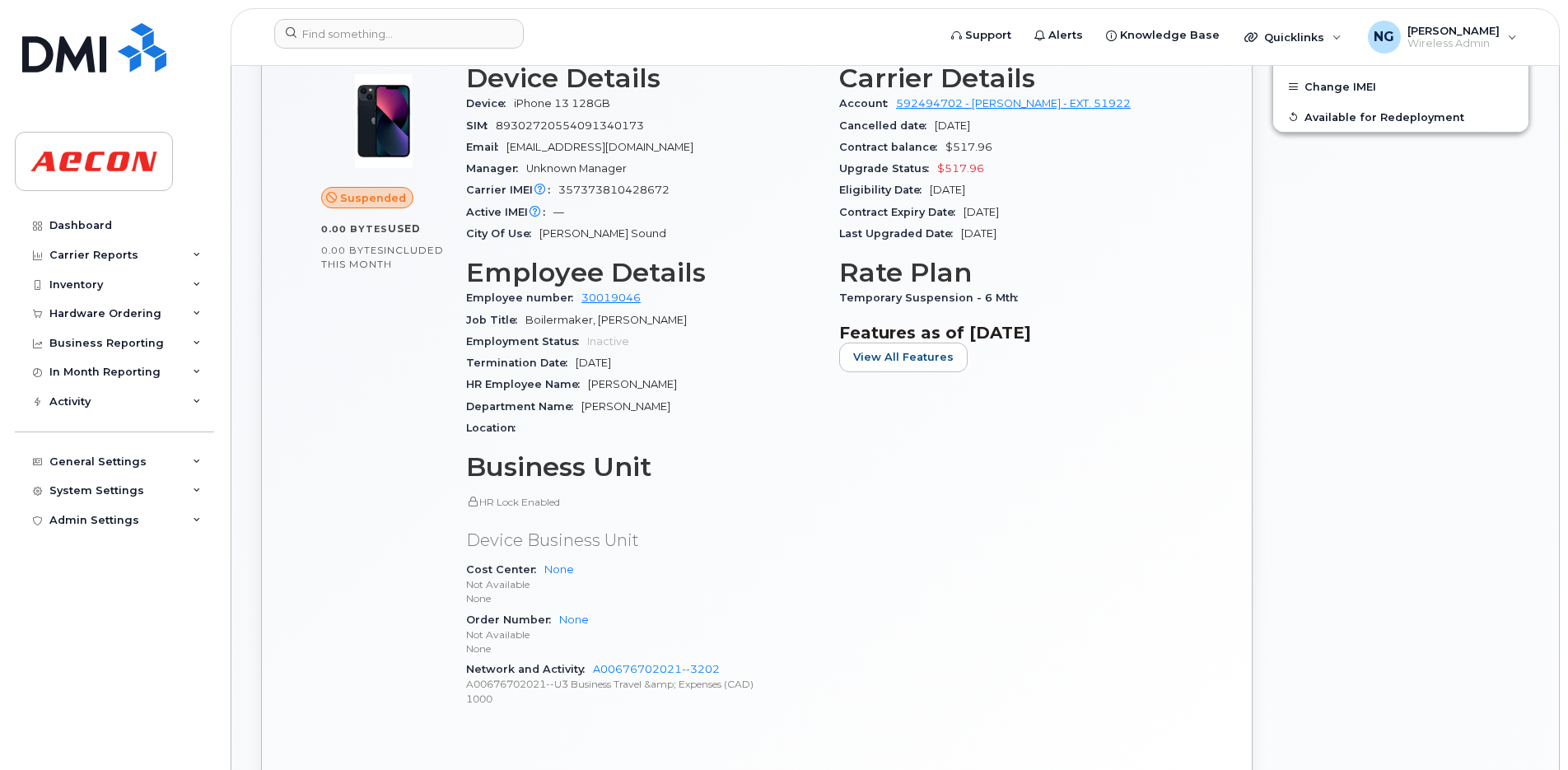
scroll to position [309, 0]
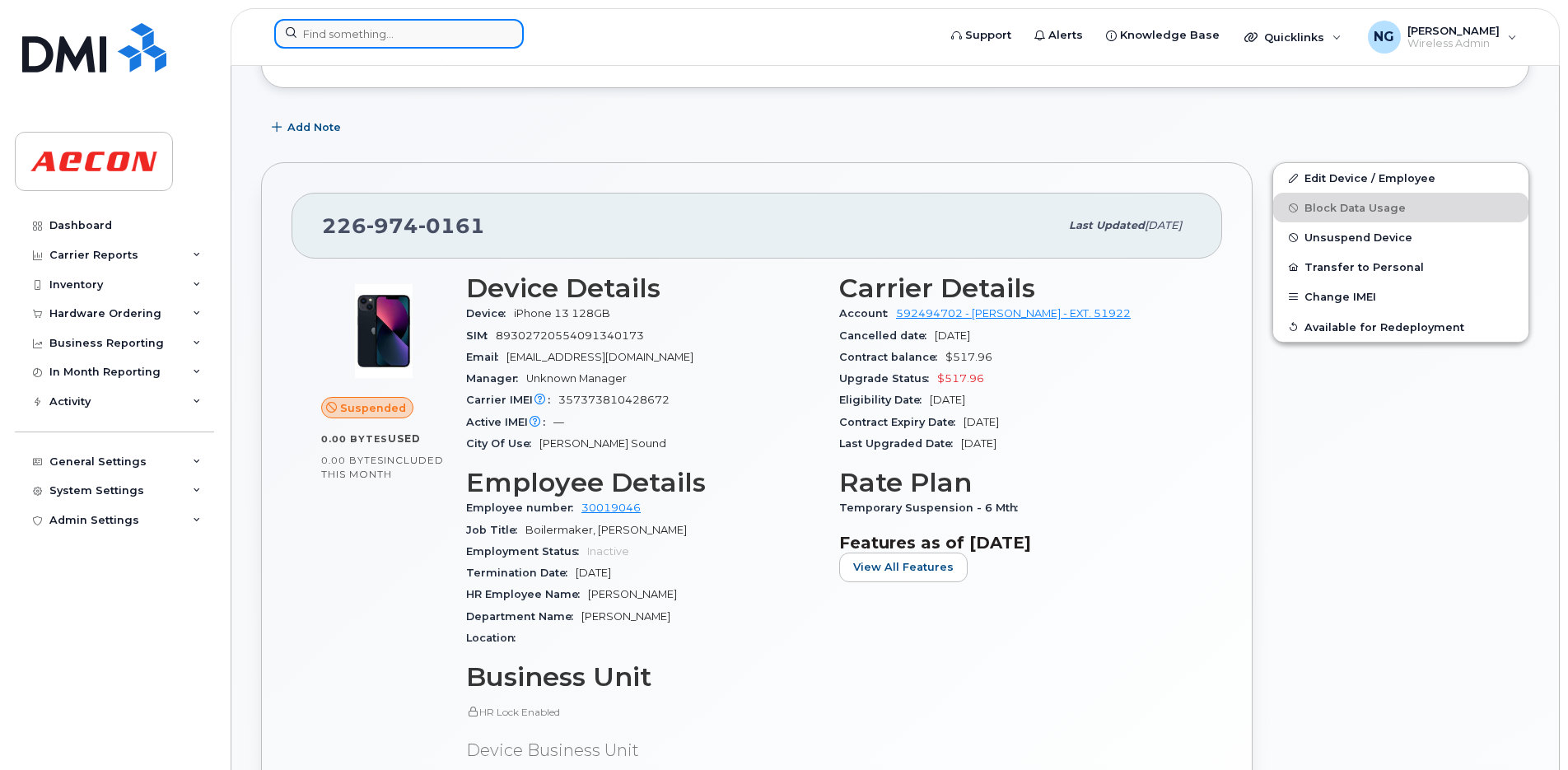
click at [384, 33] on input at bounding box center [399, 33] width 249 height 30
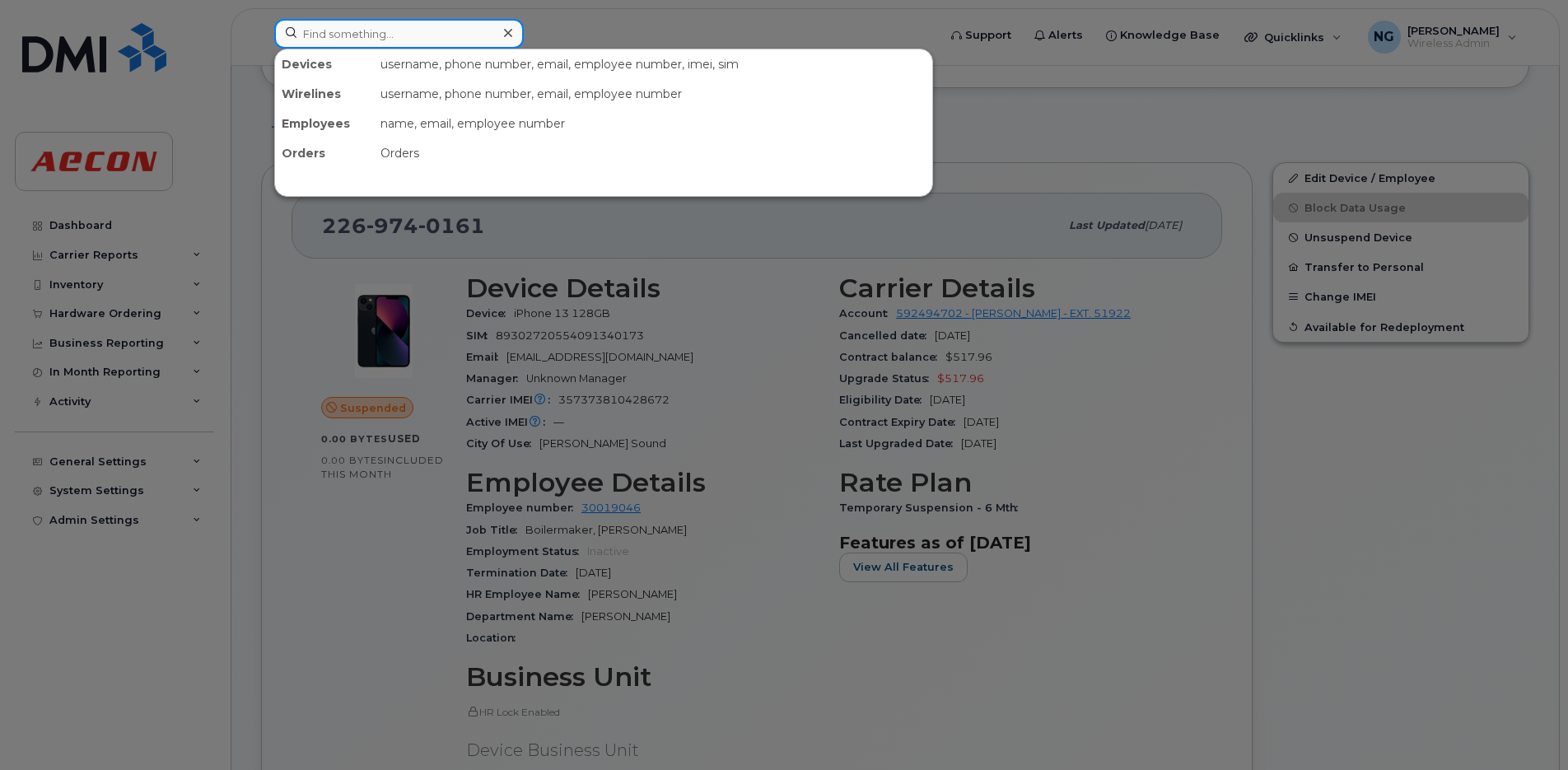
drag, startPoint x: 408, startPoint y: 21, endPoint x: 427, endPoint y: 37, distance: 24.8
click at [408, 22] on input at bounding box center [399, 33] width 249 height 30
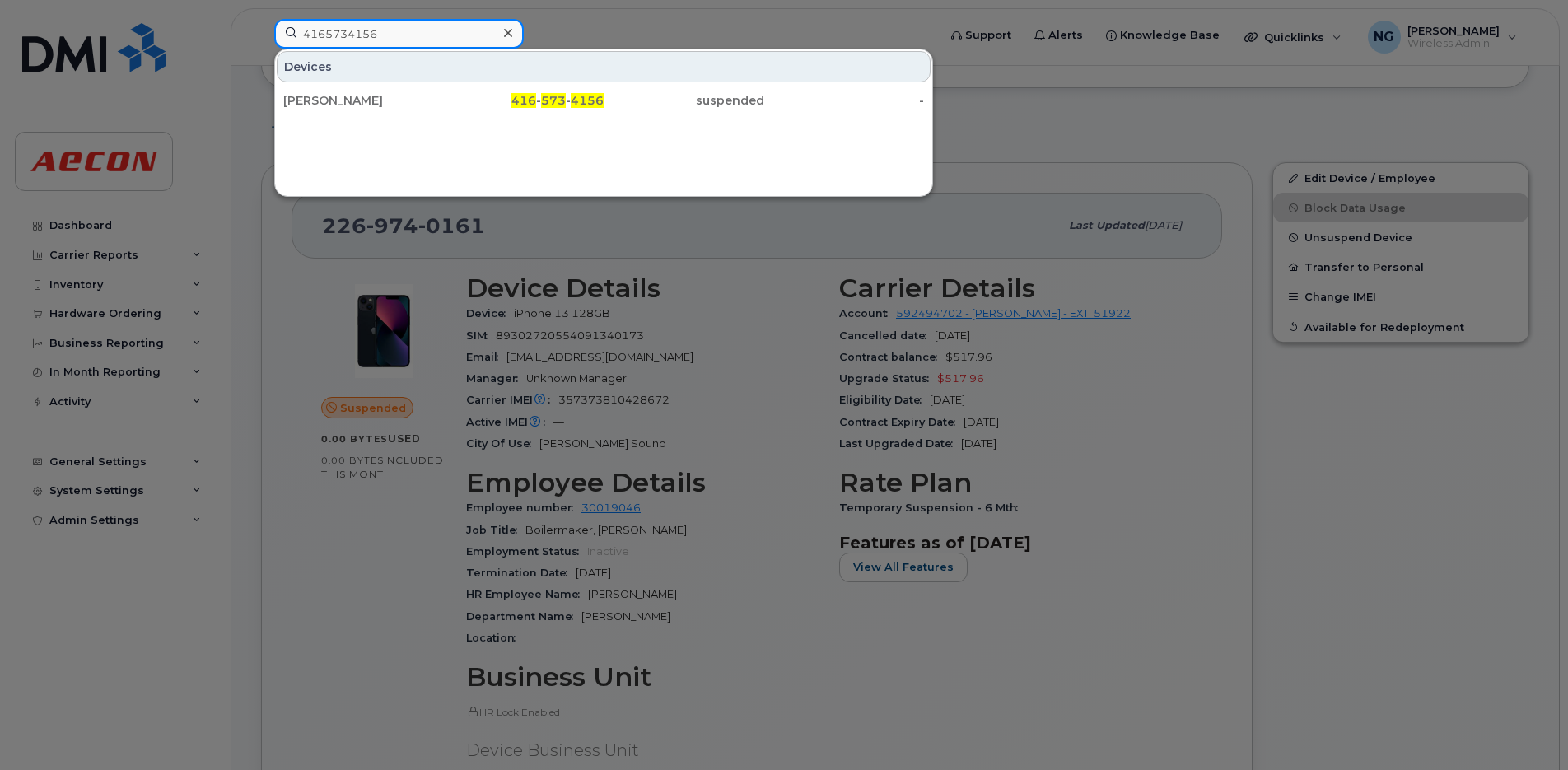
type input "4165734156"
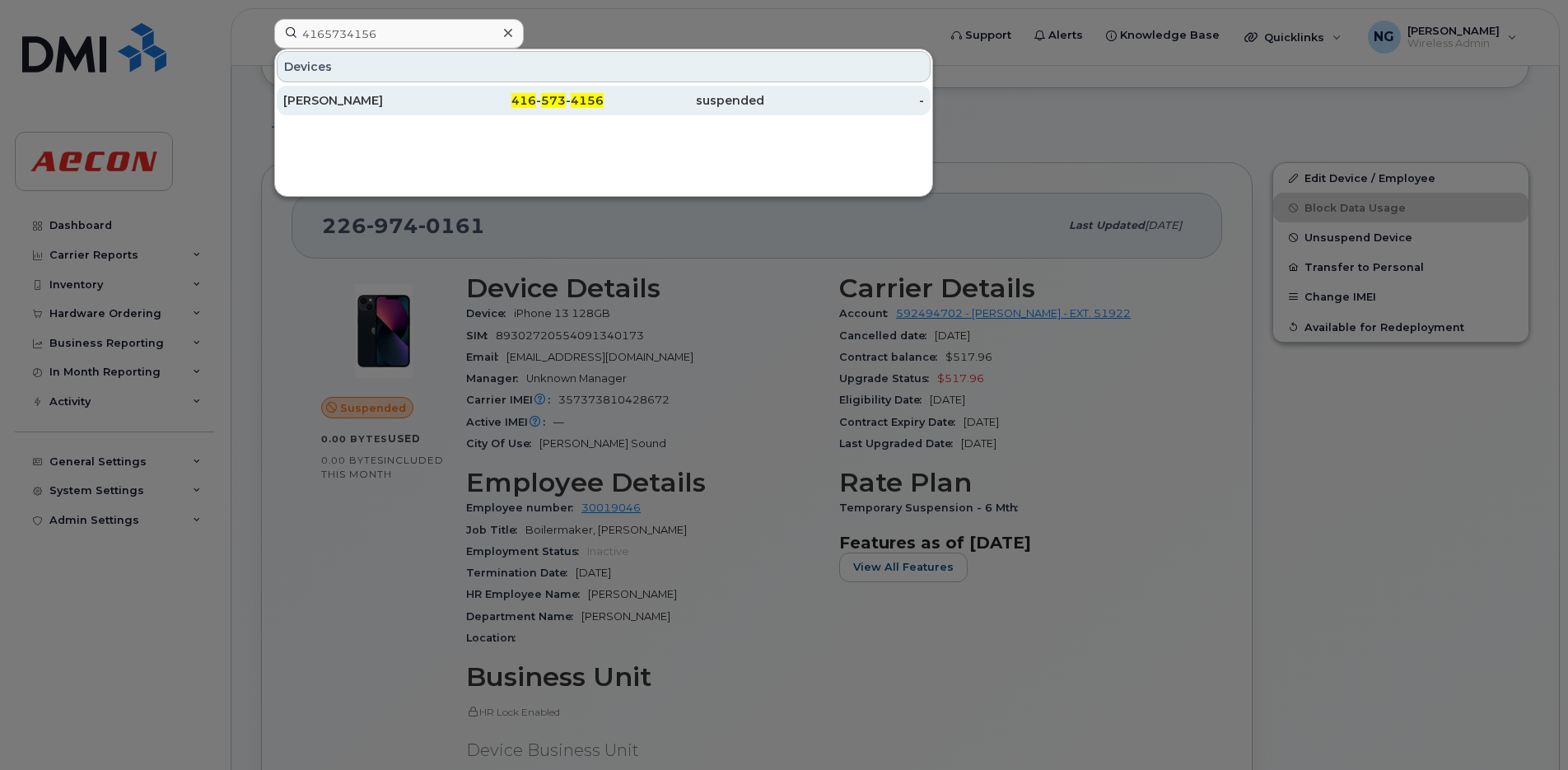
click at [603, 89] on div "416 - 573 - 4156" at bounding box center [684, 100] width 161 height 30
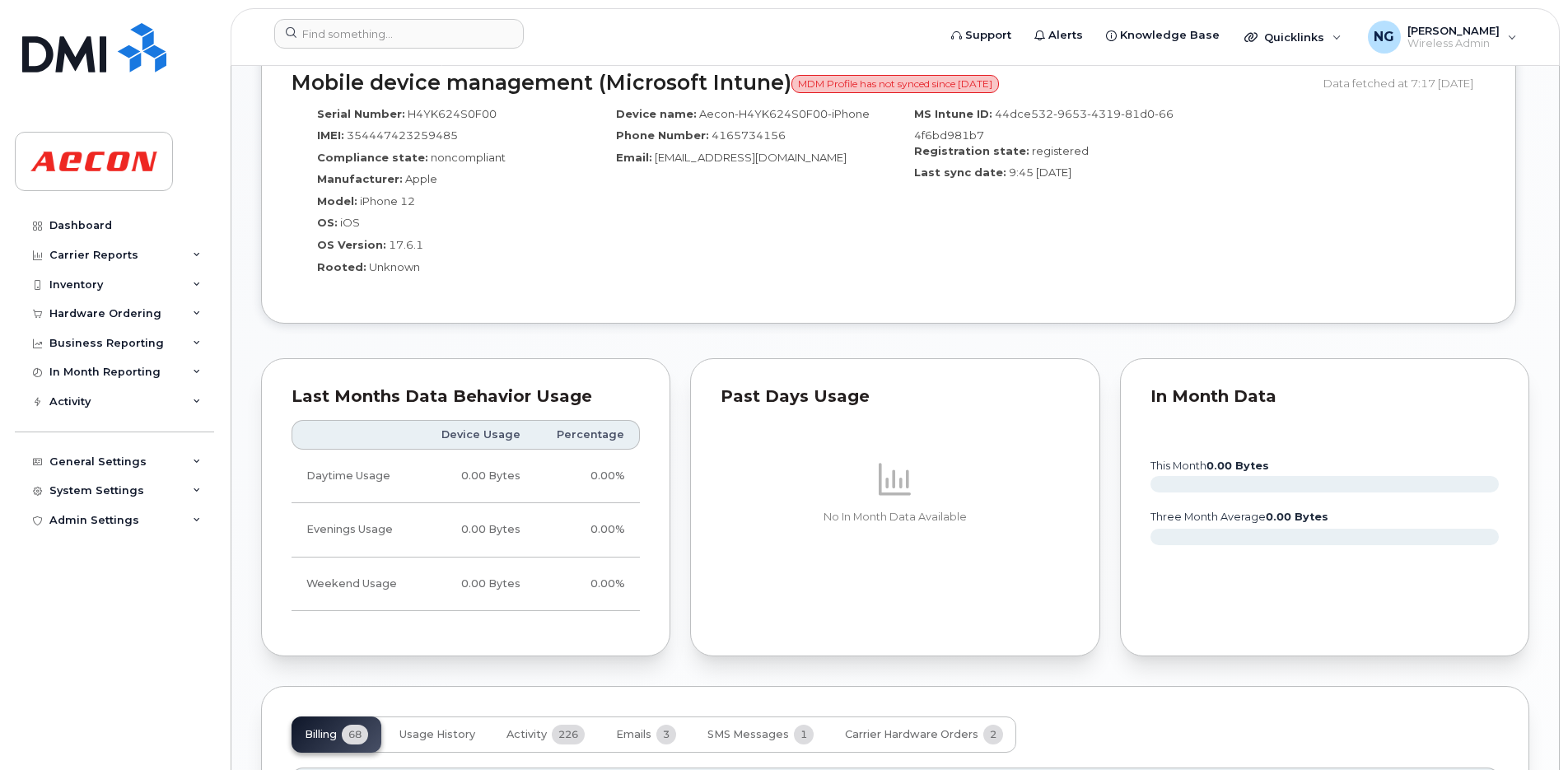
scroll to position [1853, 0]
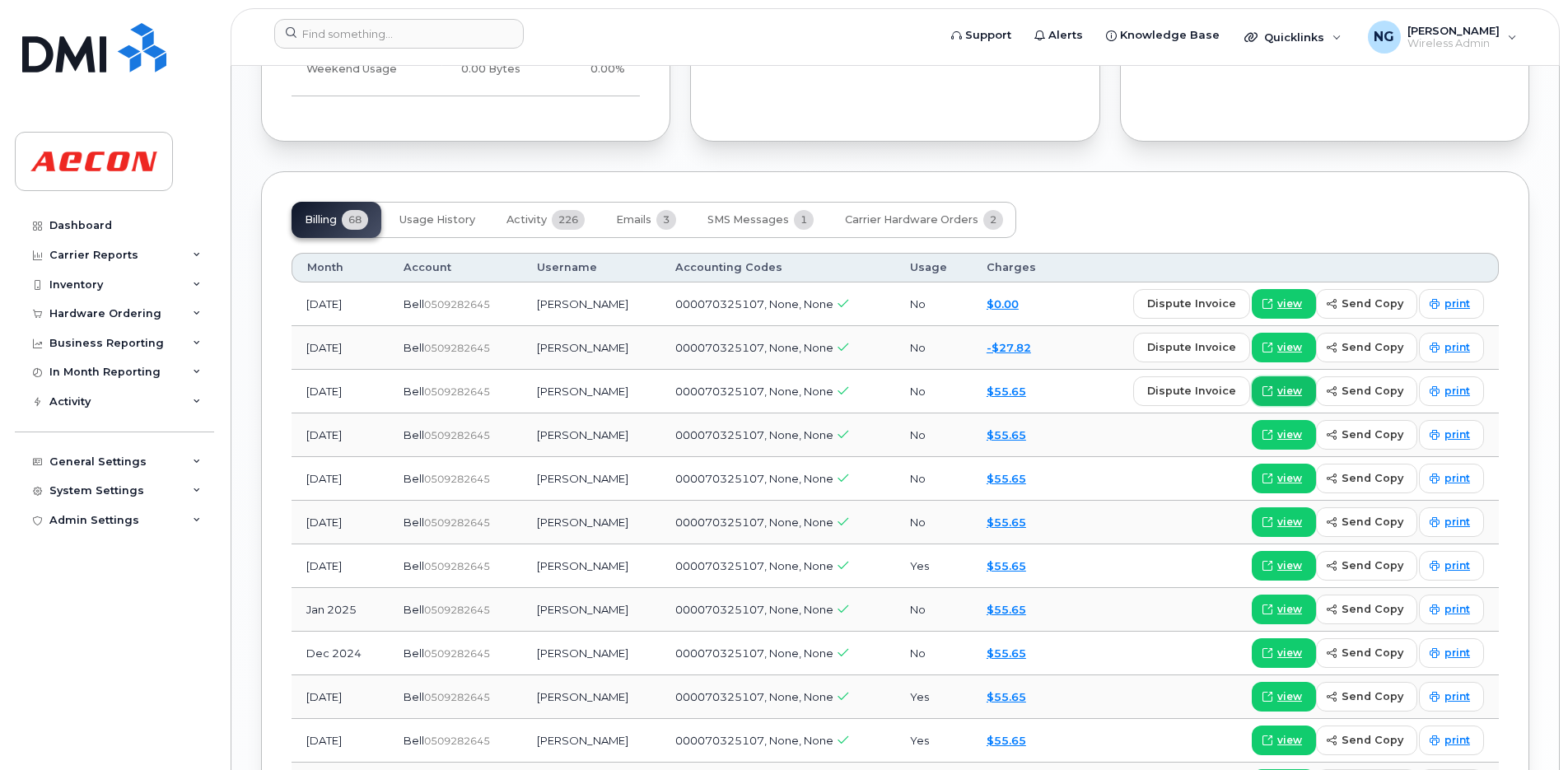
click at [1315, 394] on link "view" at bounding box center [1284, 391] width 64 height 30
click at [412, 17] on header "Support Alerts Knowledge Base Quicklinks Suspend / Cancel Device Change SIM Car…" at bounding box center [895, 37] width 1328 height 57
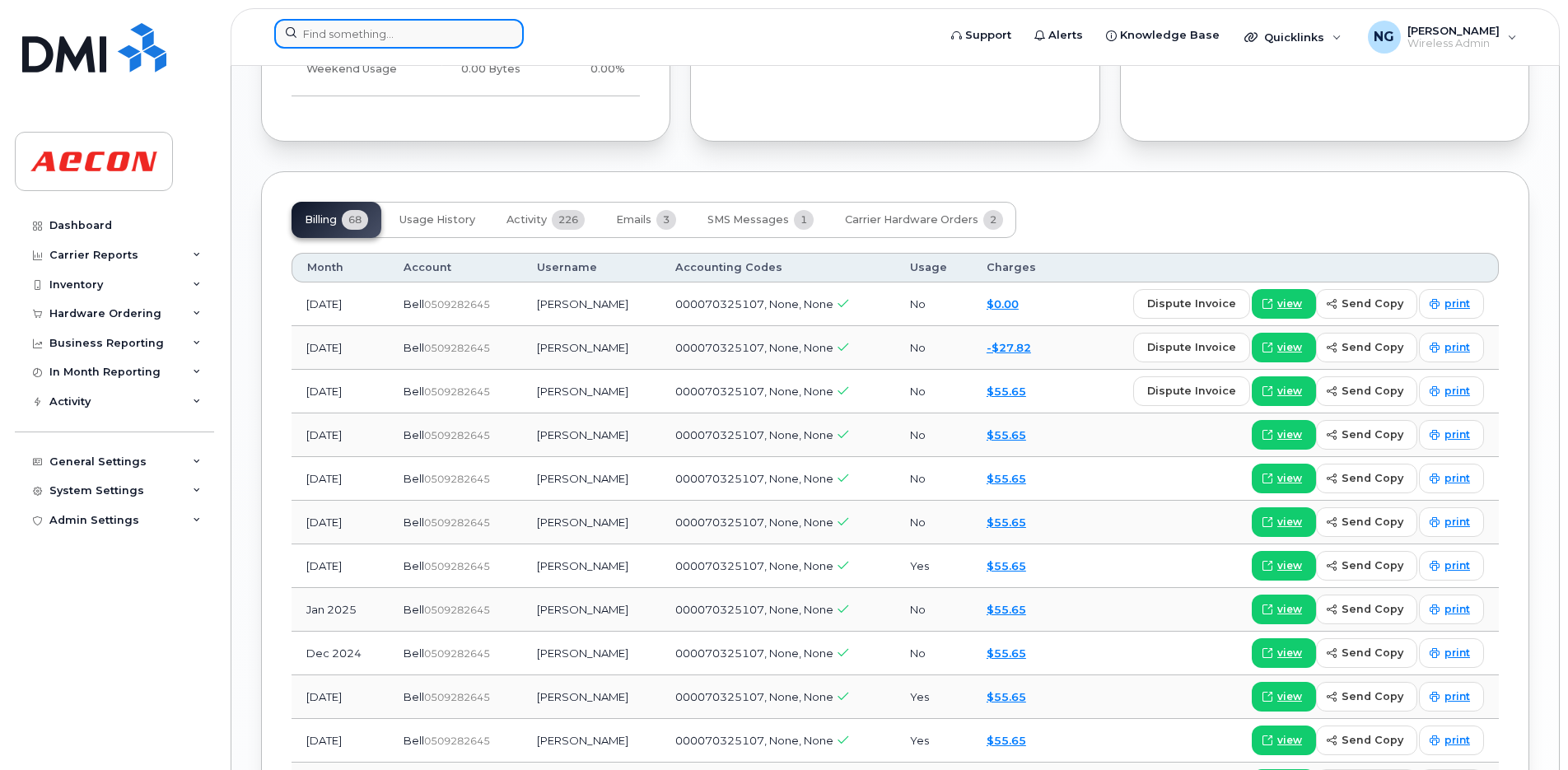
click at [413, 38] on input at bounding box center [399, 33] width 249 height 30
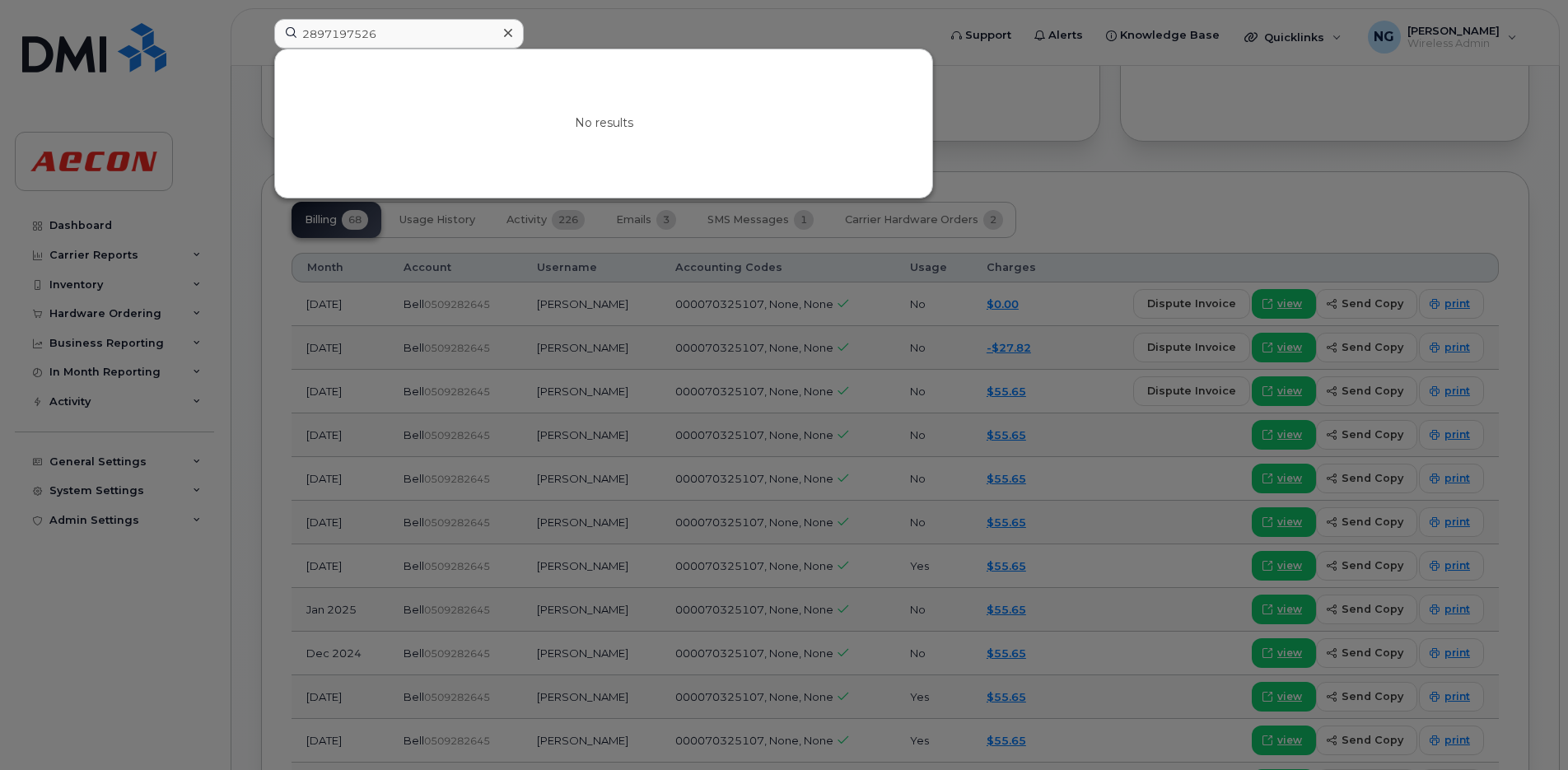
click at [445, 93] on div "No results" at bounding box center [603, 123] width 657 height 148
drag, startPoint x: 410, startPoint y: 24, endPoint x: -329, endPoint y: 9, distance: 739.2
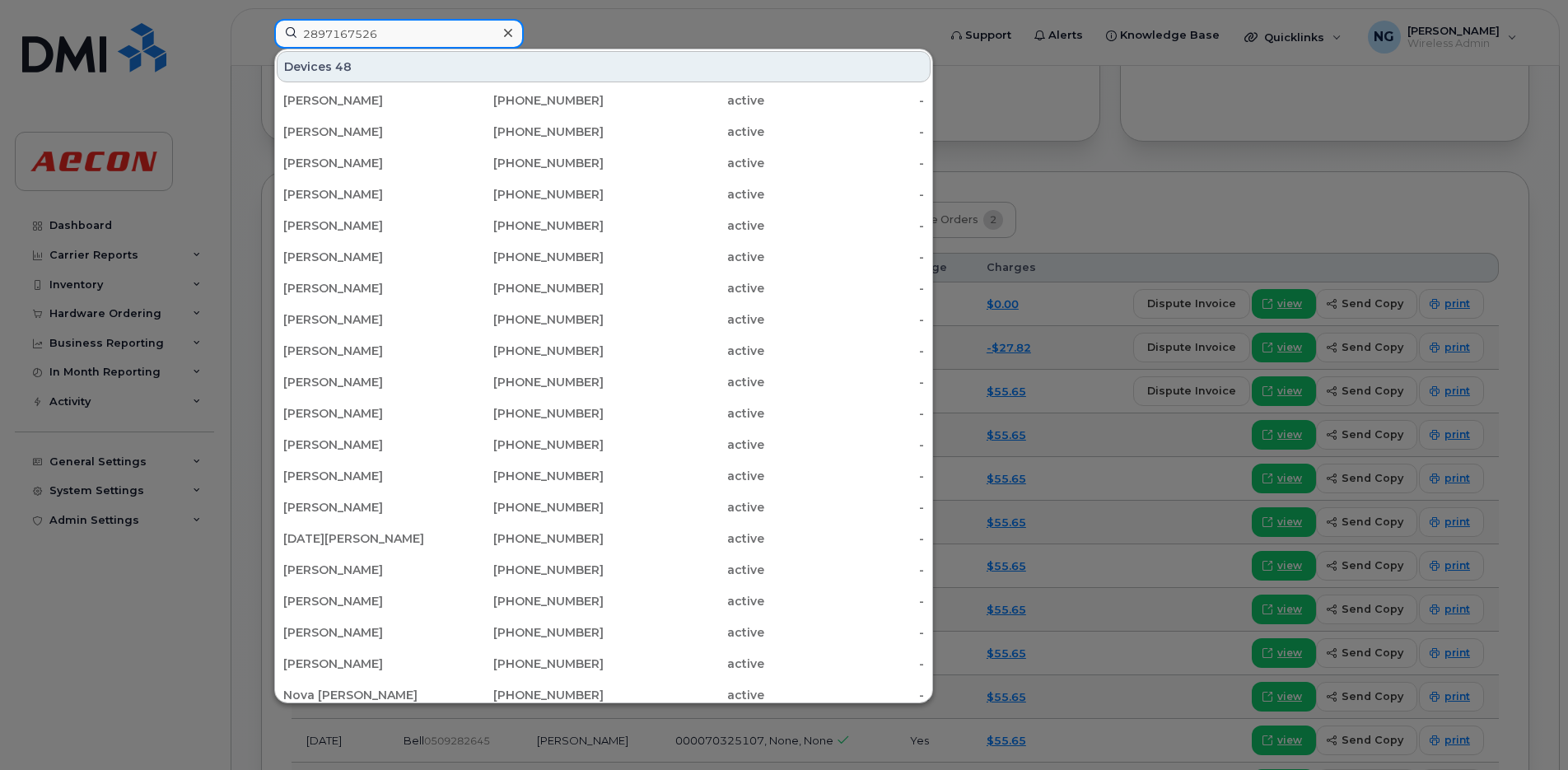
type input "2897167526"
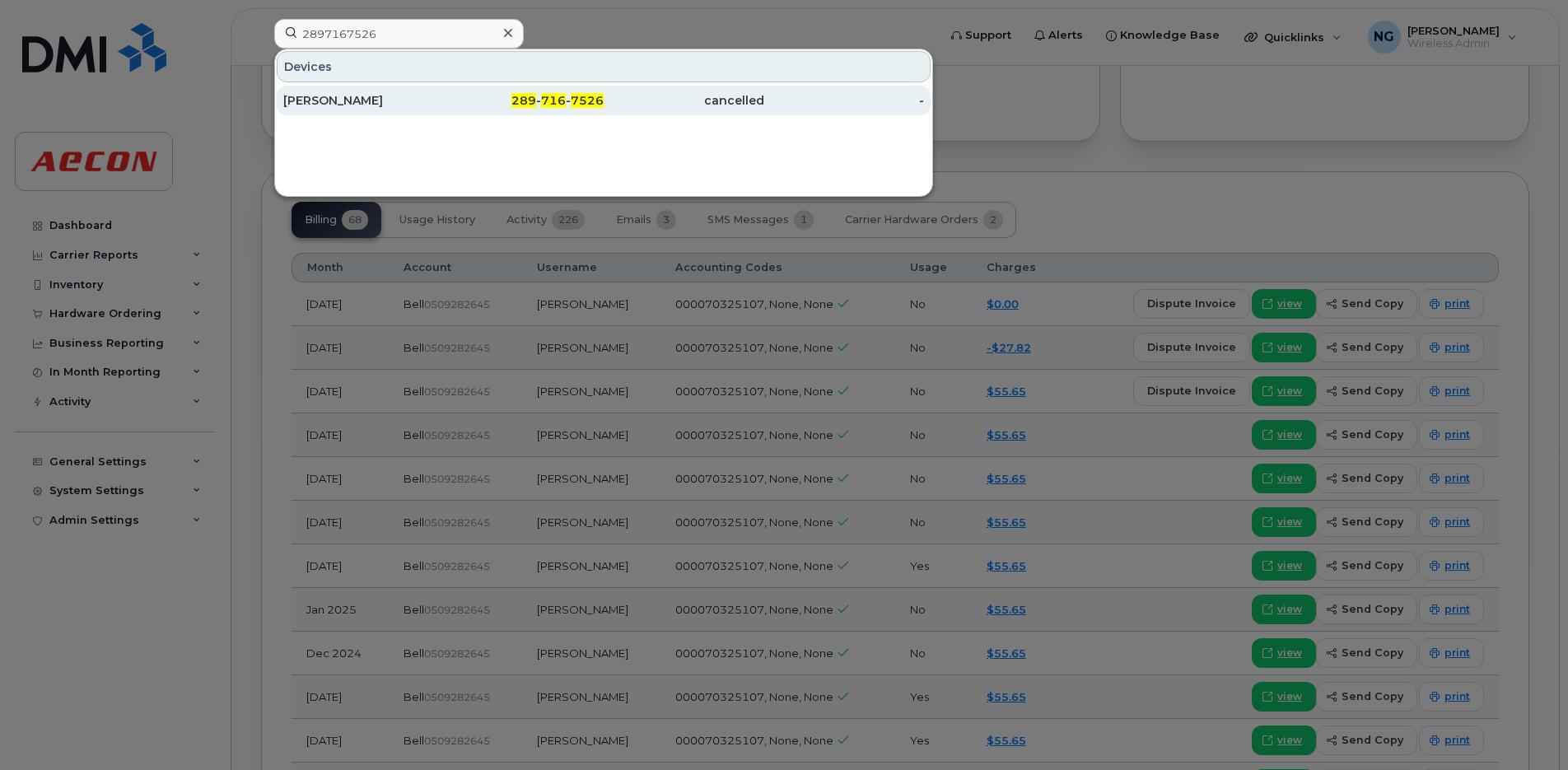
click at [605, 92] on div "cancelled" at bounding box center [684, 100] width 161 height 16
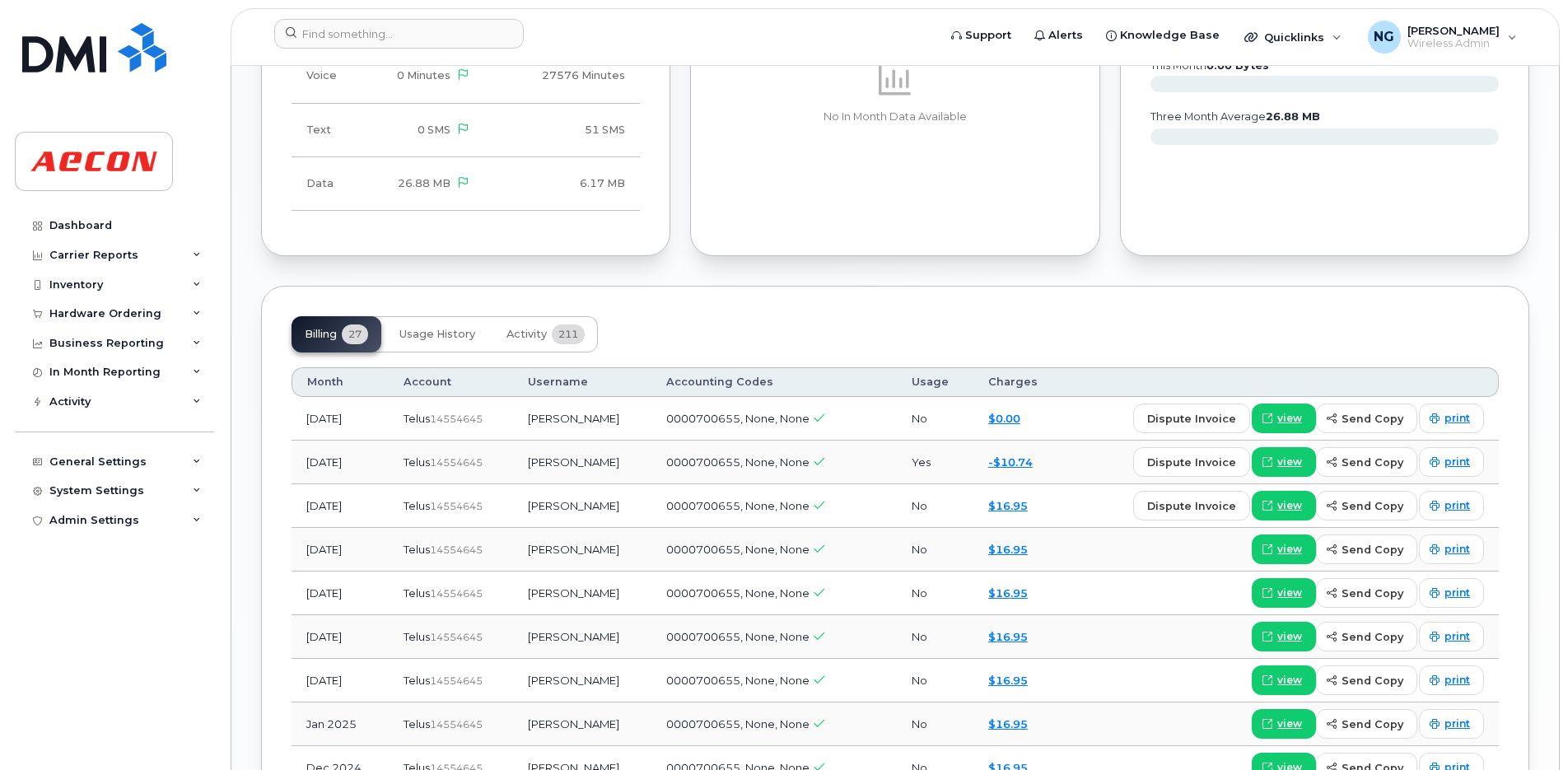
scroll to position [1956, 0]
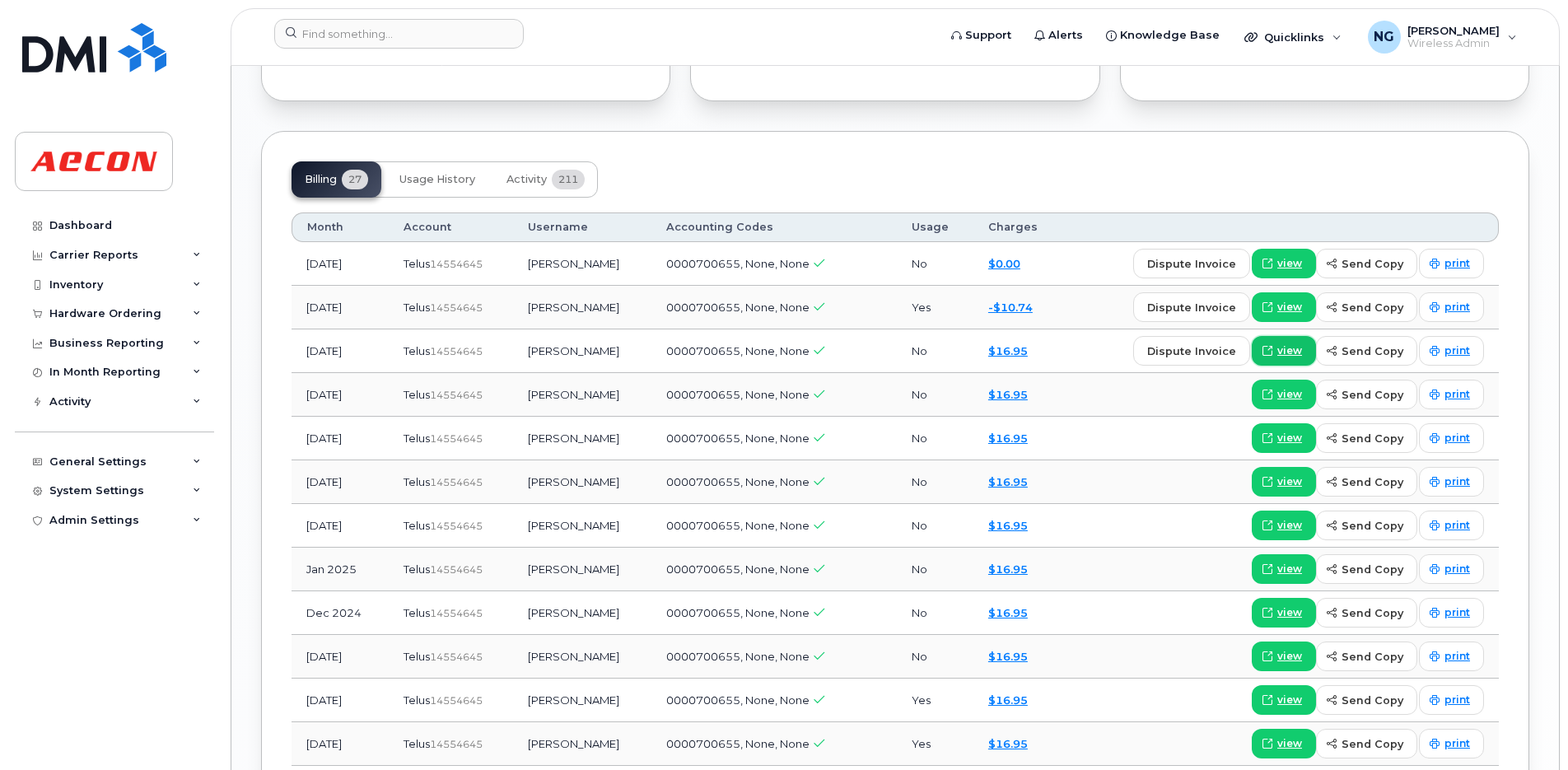
click at [1298, 348] on span "view" at bounding box center [1289, 351] width 25 height 15
